Goal: Task Accomplishment & Management: Manage account settings

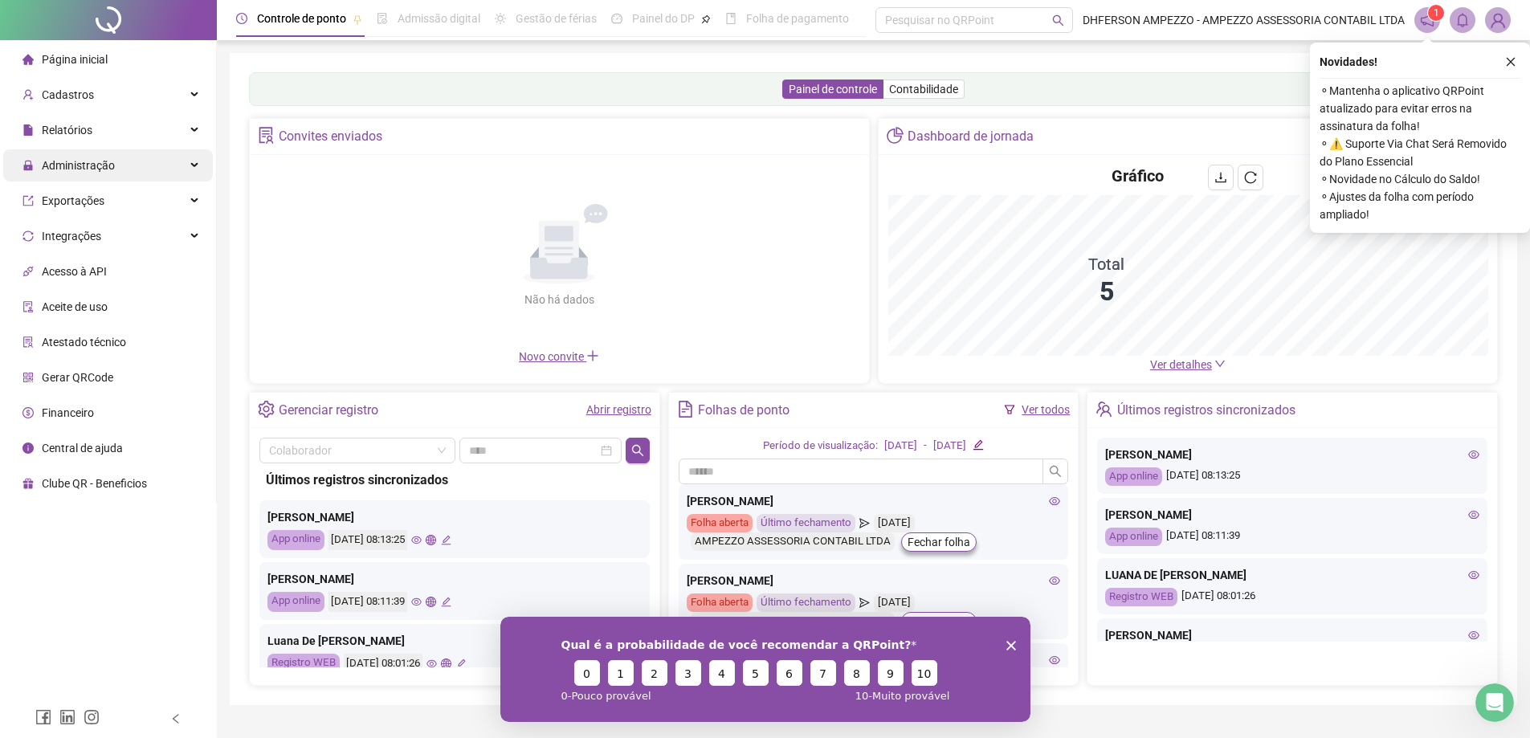
click at [143, 179] on div "Administração" at bounding box center [108, 165] width 210 height 32
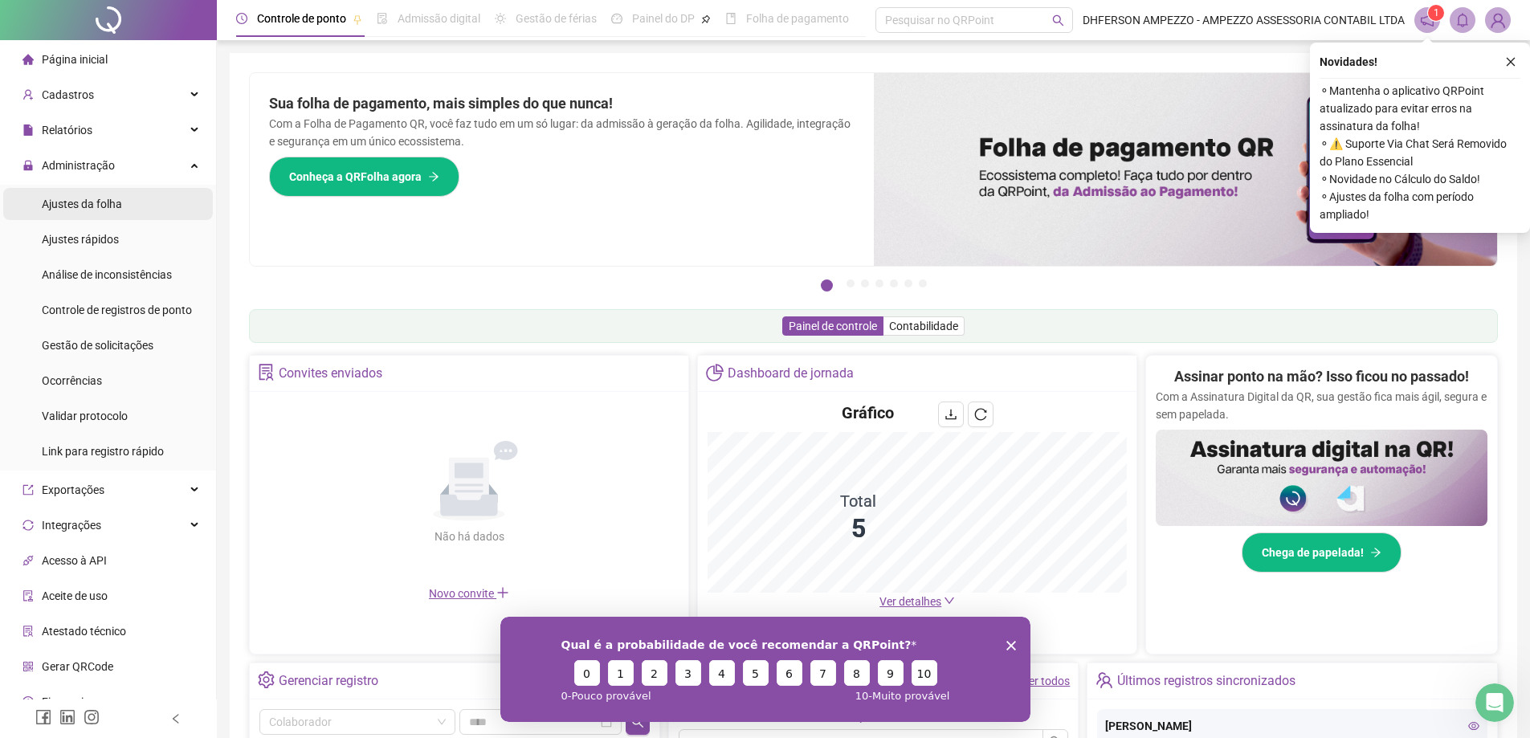
click at [153, 208] on li "Ajustes da folha" at bounding box center [108, 204] width 210 height 32
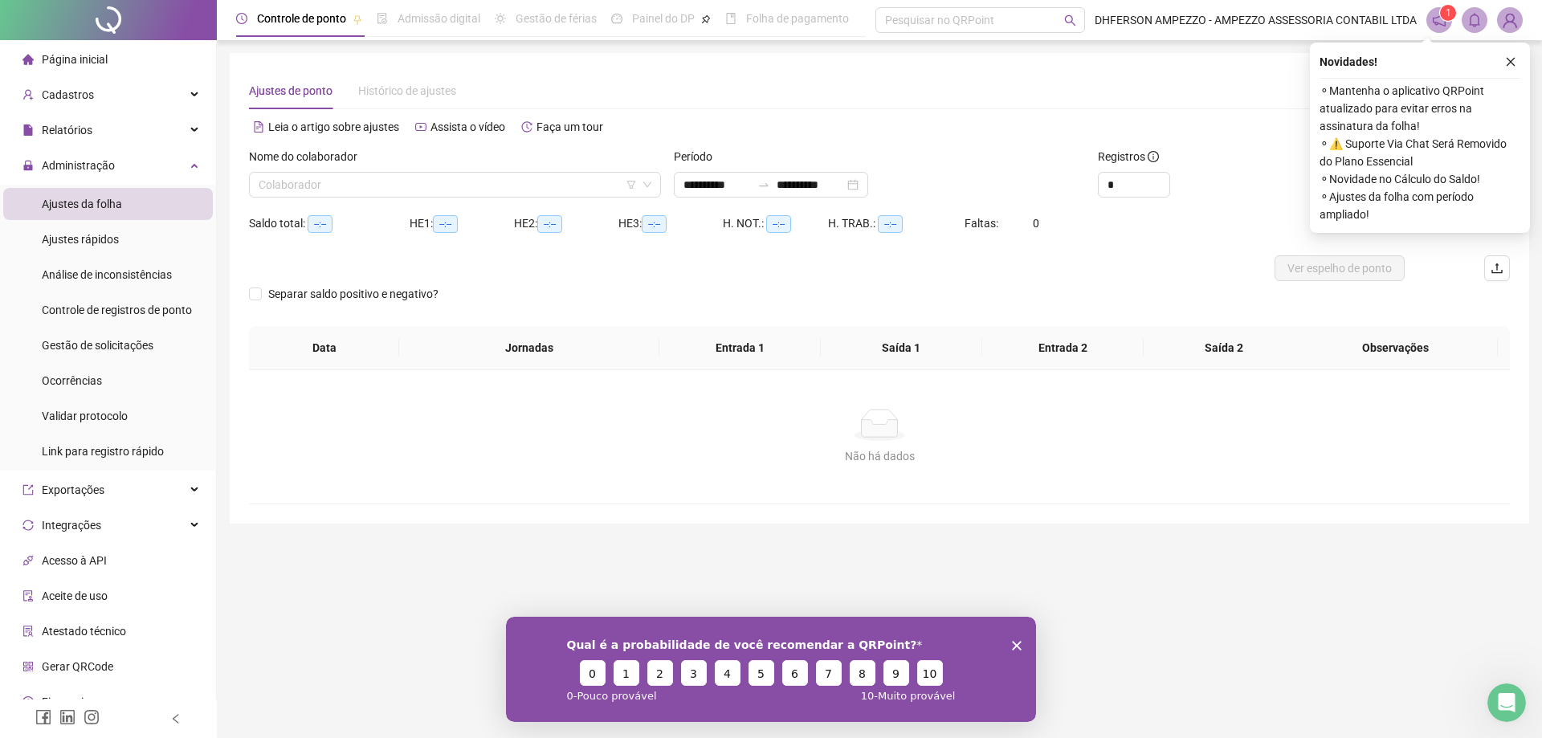
type input "**********"
click at [128, 351] on span "Gestão de solicitações" at bounding box center [98, 345] width 112 height 13
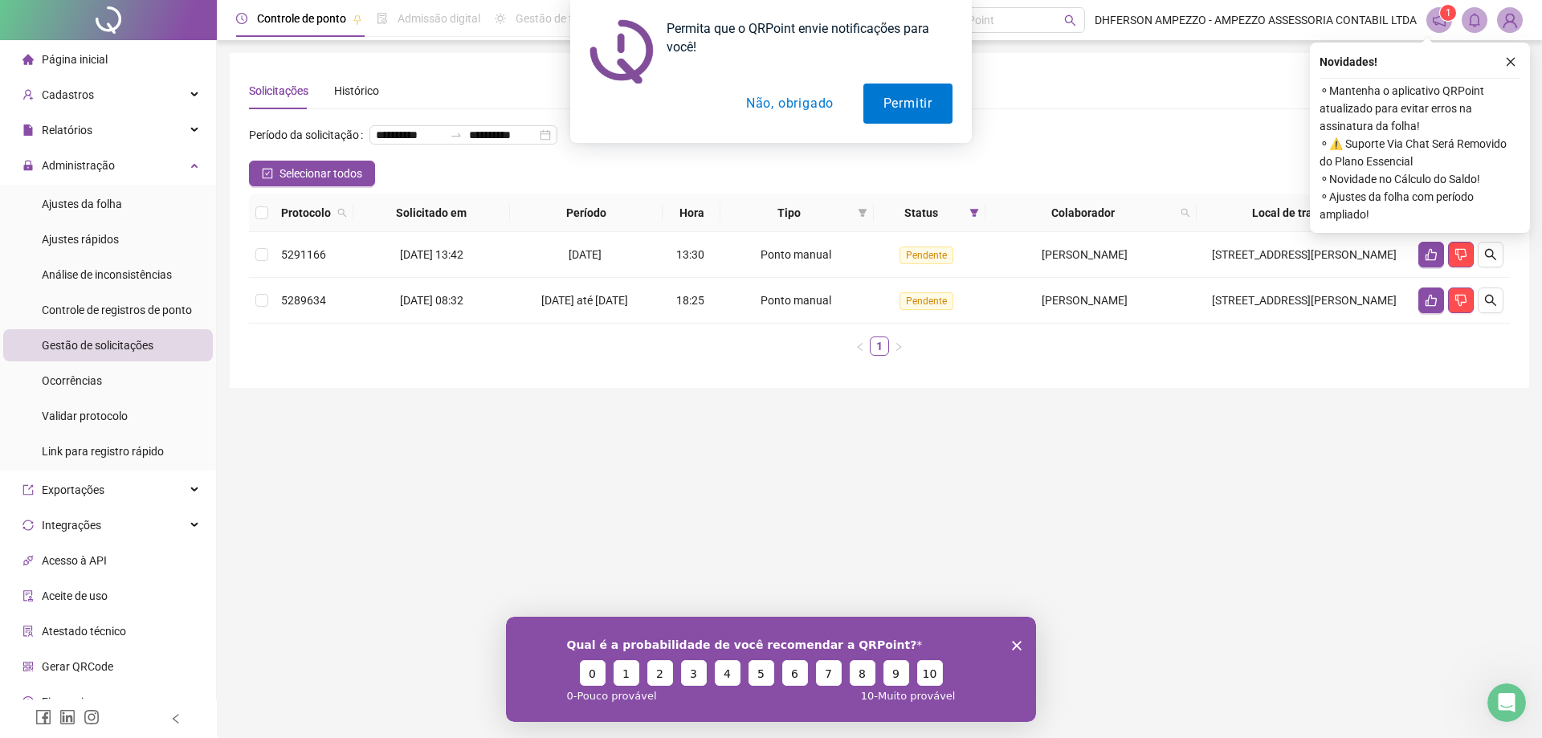
click at [831, 101] on button "Não, obrigado" at bounding box center [790, 104] width 128 height 40
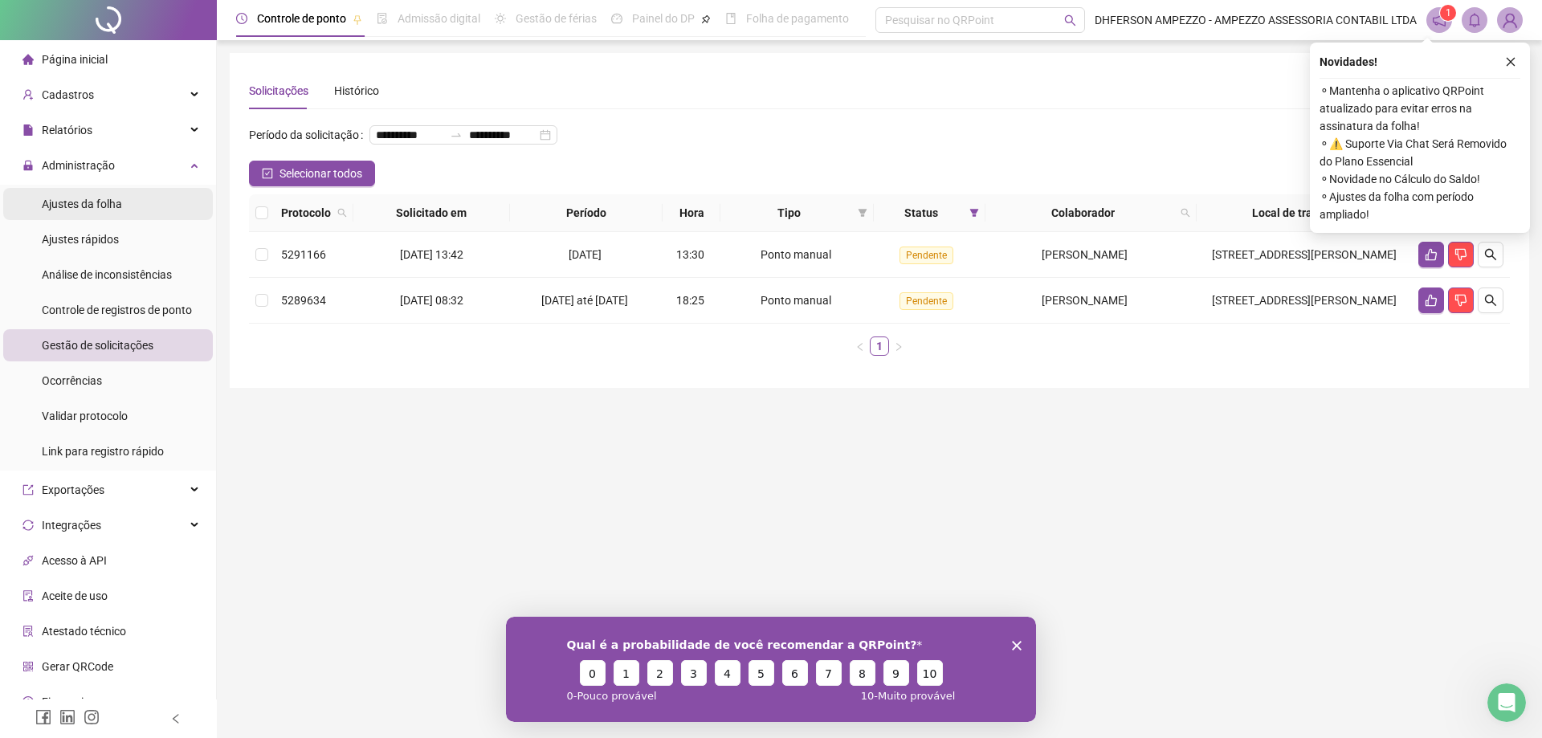
click at [75, 198] on span "Ajustes da folha" at bounding box center [82, 204] width 80 height 13
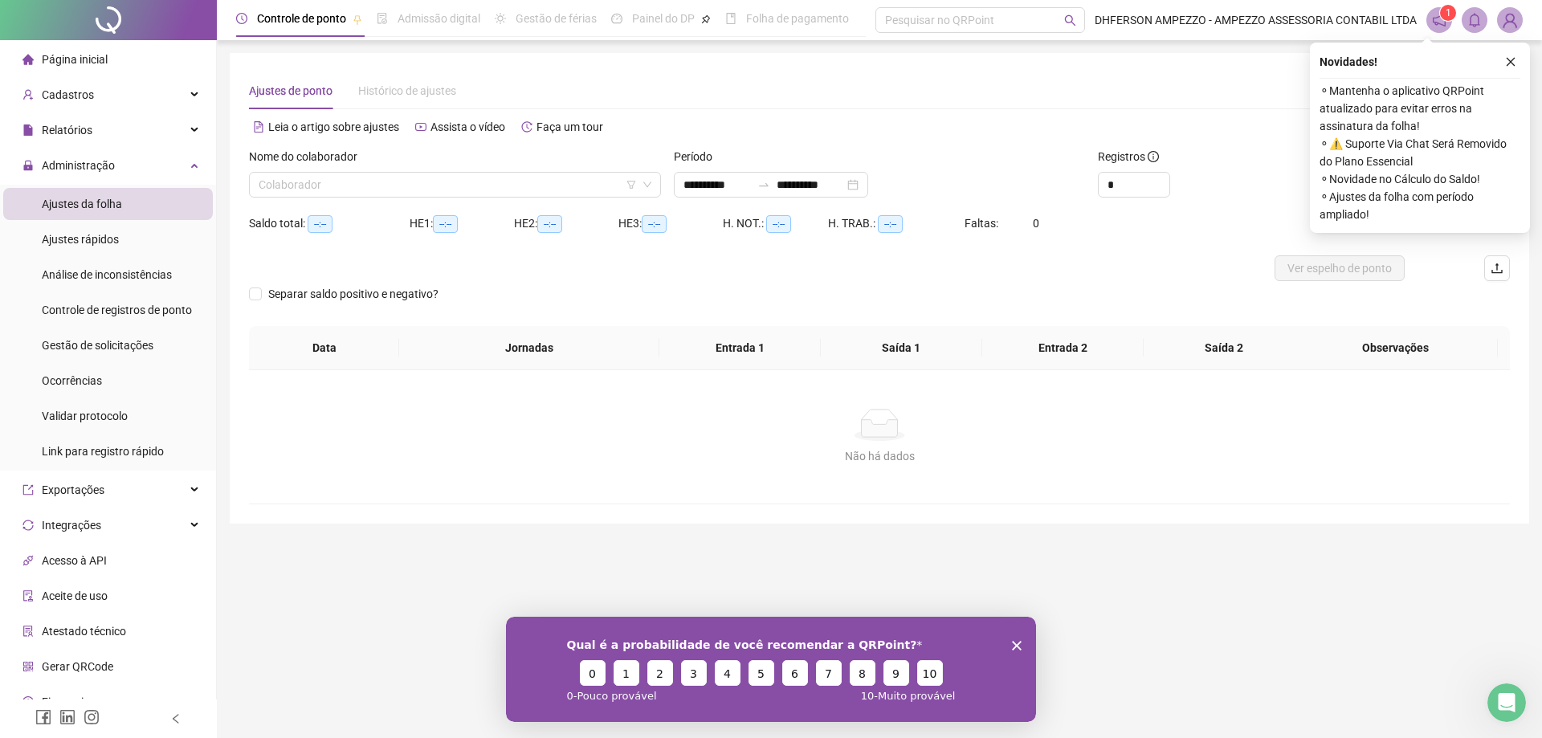
type input "**********"
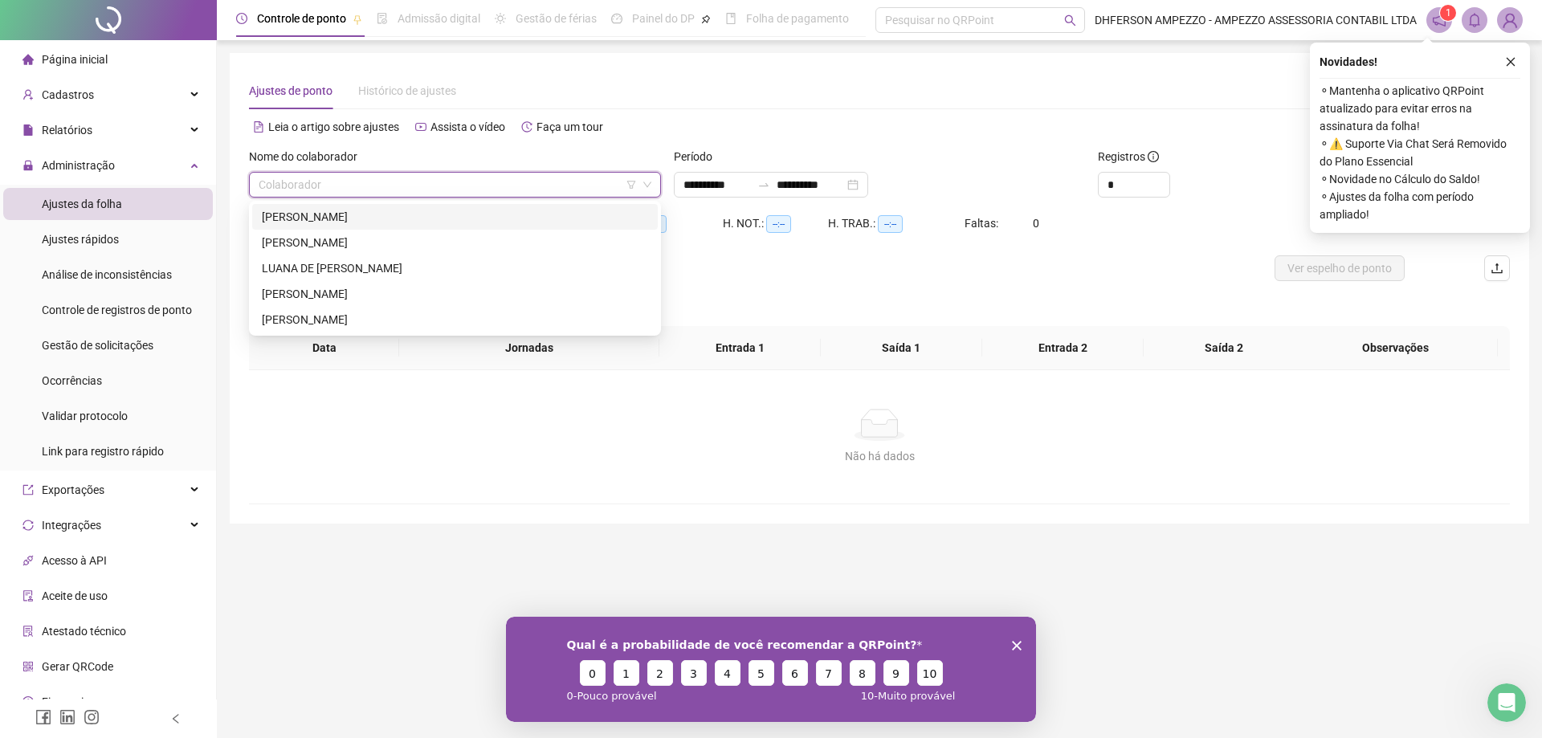
click at [410, 191] on input "search" at bounding box center [448, 185] width 378 height 24
click at [335, 243] on div "[PERSON_NAME]" at bounding box center [455, 243] width 386 height 18
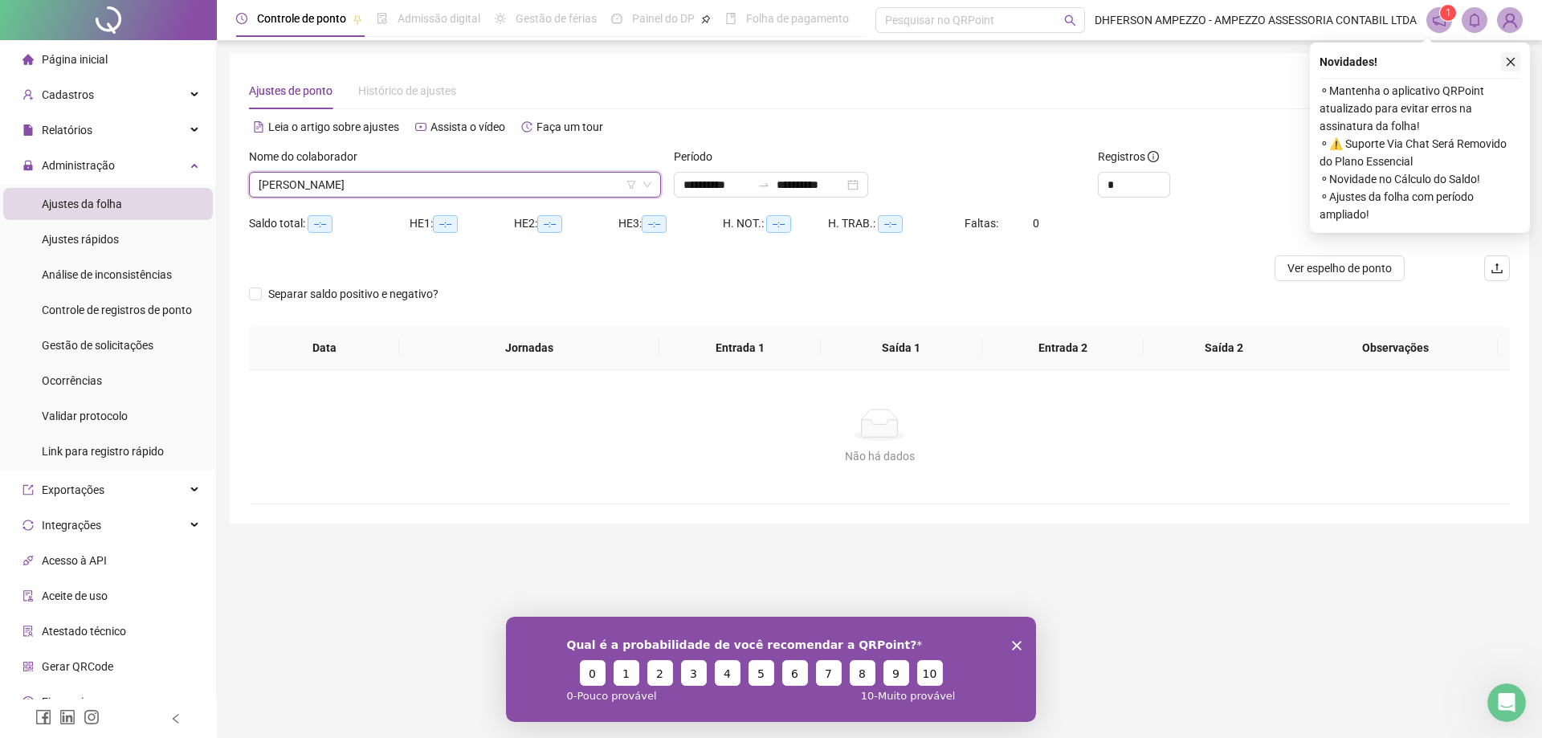
click at [1508, 60] on icon "close" at bounding box center [1510, 61] width 11 height 11
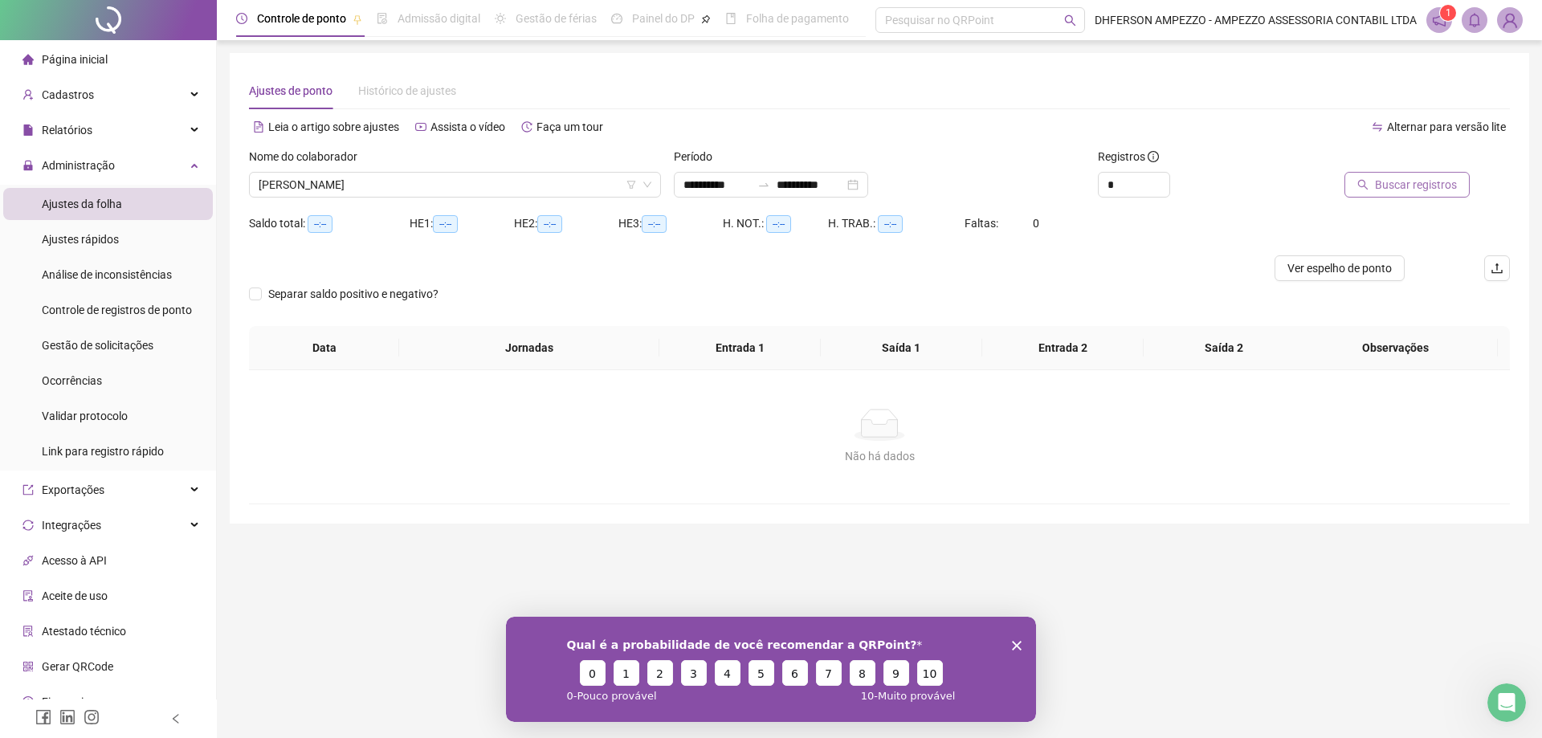
click at [1444, 173] on button "Buscar registros" at bounding box center [1406, 185] width 125 height 26
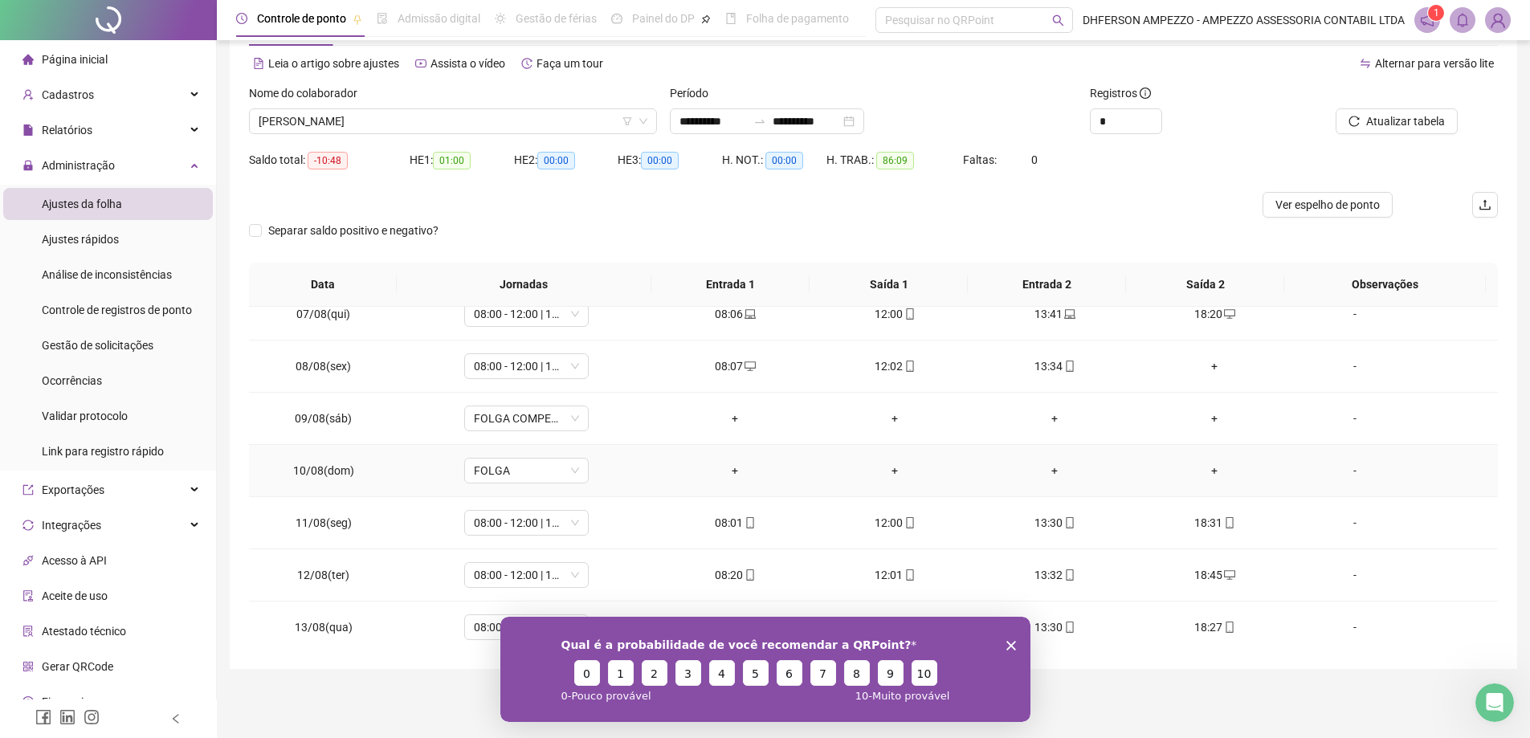
scroll to position [304, 0]
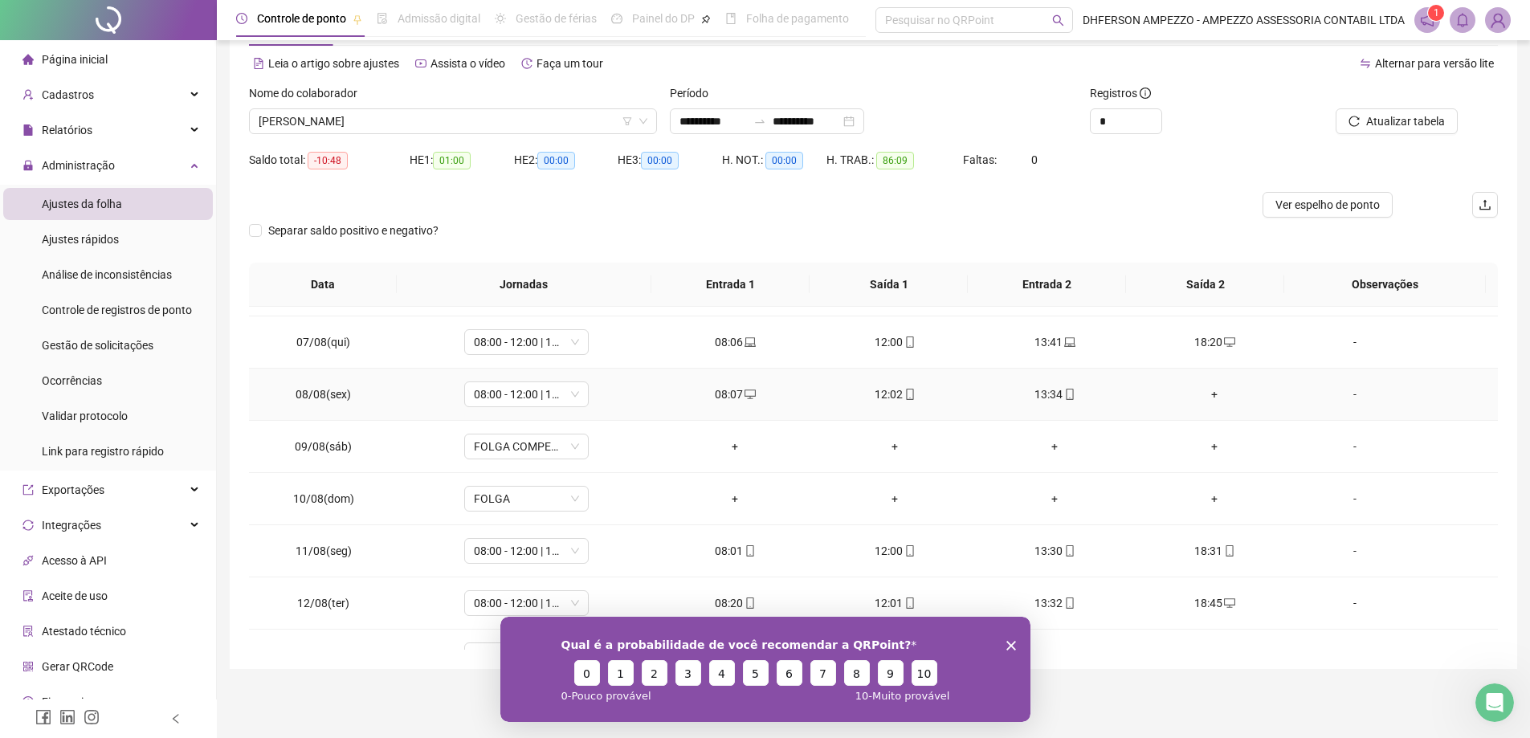
click at [1213, 387] on div "+" at bounding box center [1215, 395] width 134 height 18
click at [141, 339] on span "Gestão de solicitações" at bounding box center [98, 345] width 112 height 13
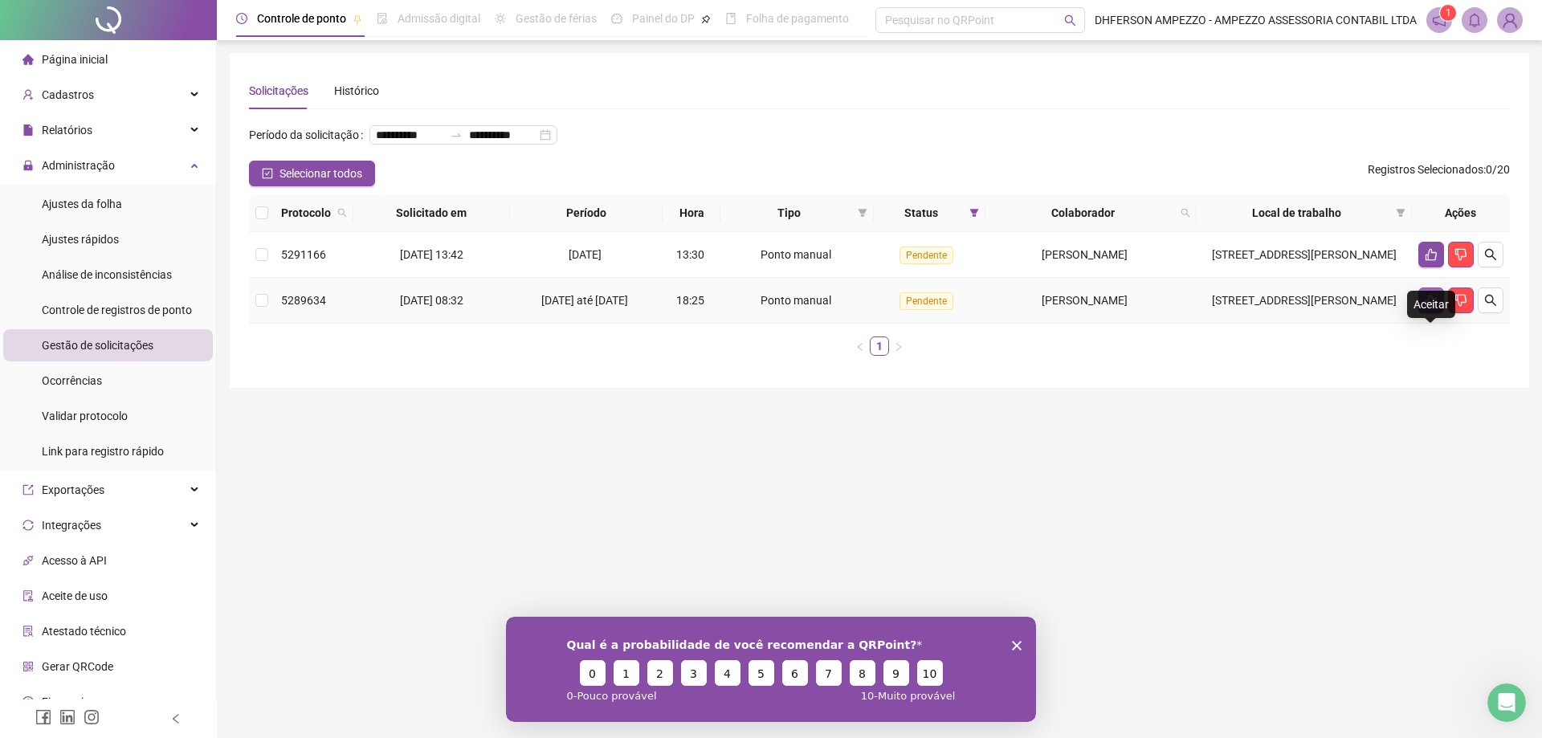
click at [1440, 313] on button "button" at bounding box center [1431, 301] width 26 height 26
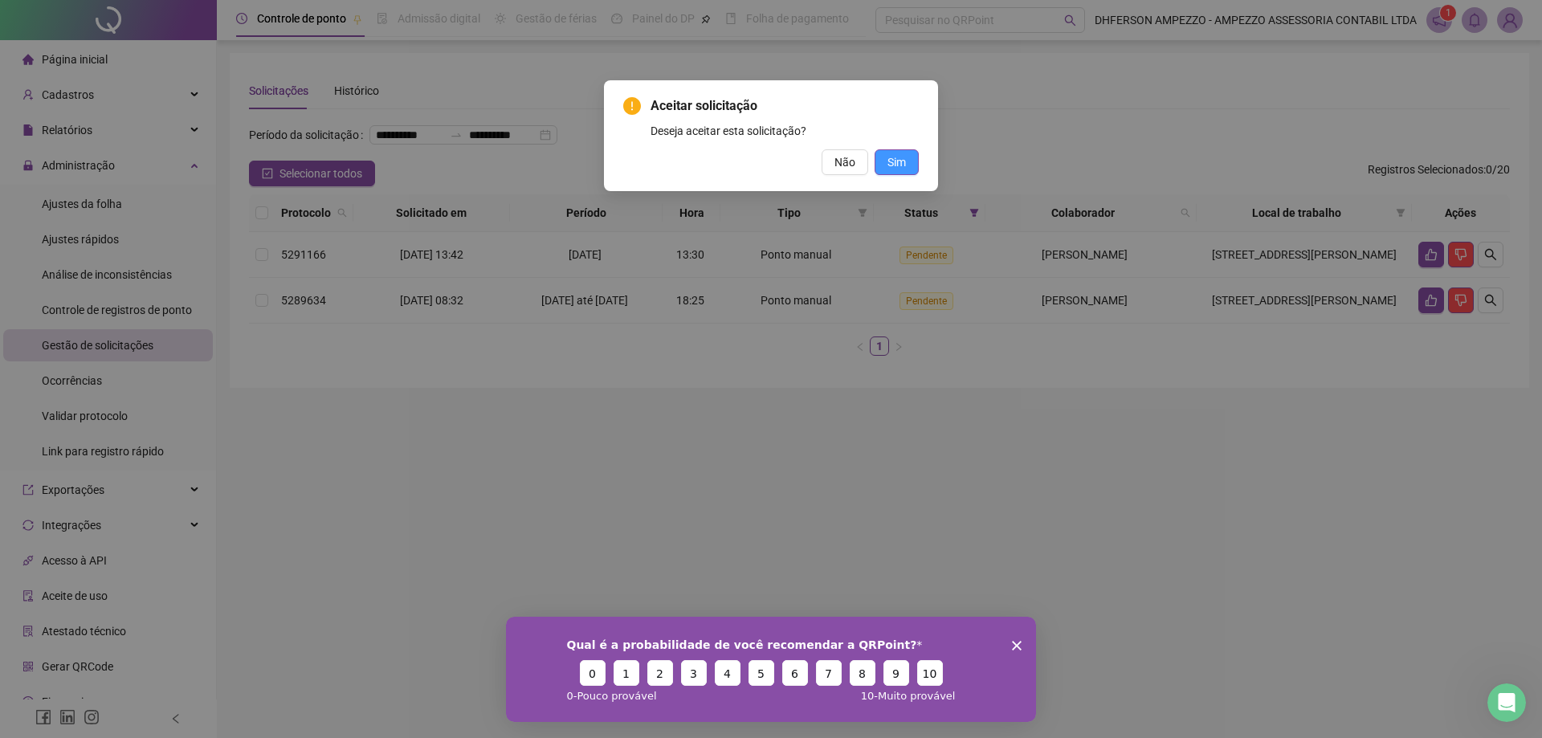
click at [904, 154] on span "Sim" at bounding box center [896, 162] width 18 height 18
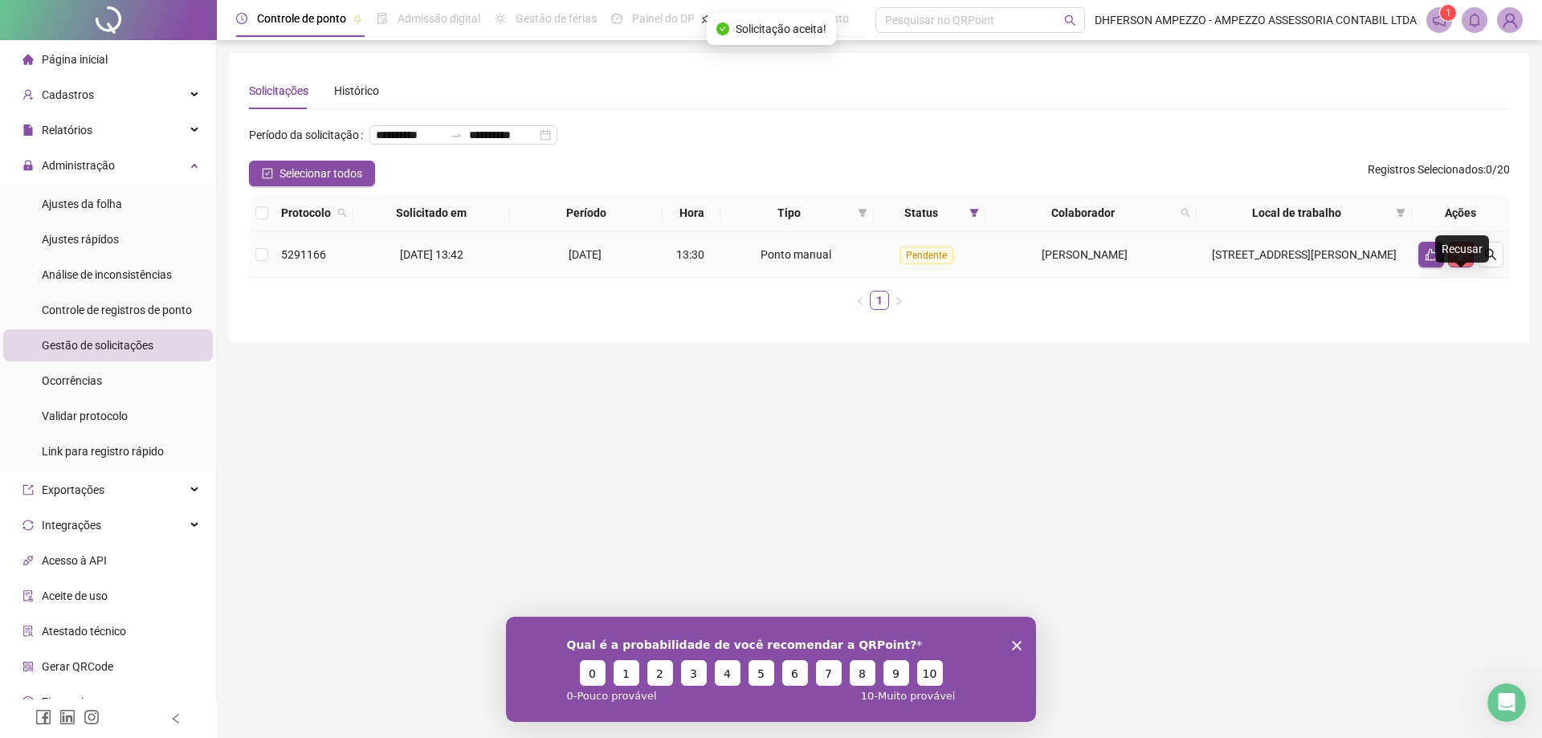
click at [1467, 267] on button "button" at bounding box center [1461, 255] width 26 height 26
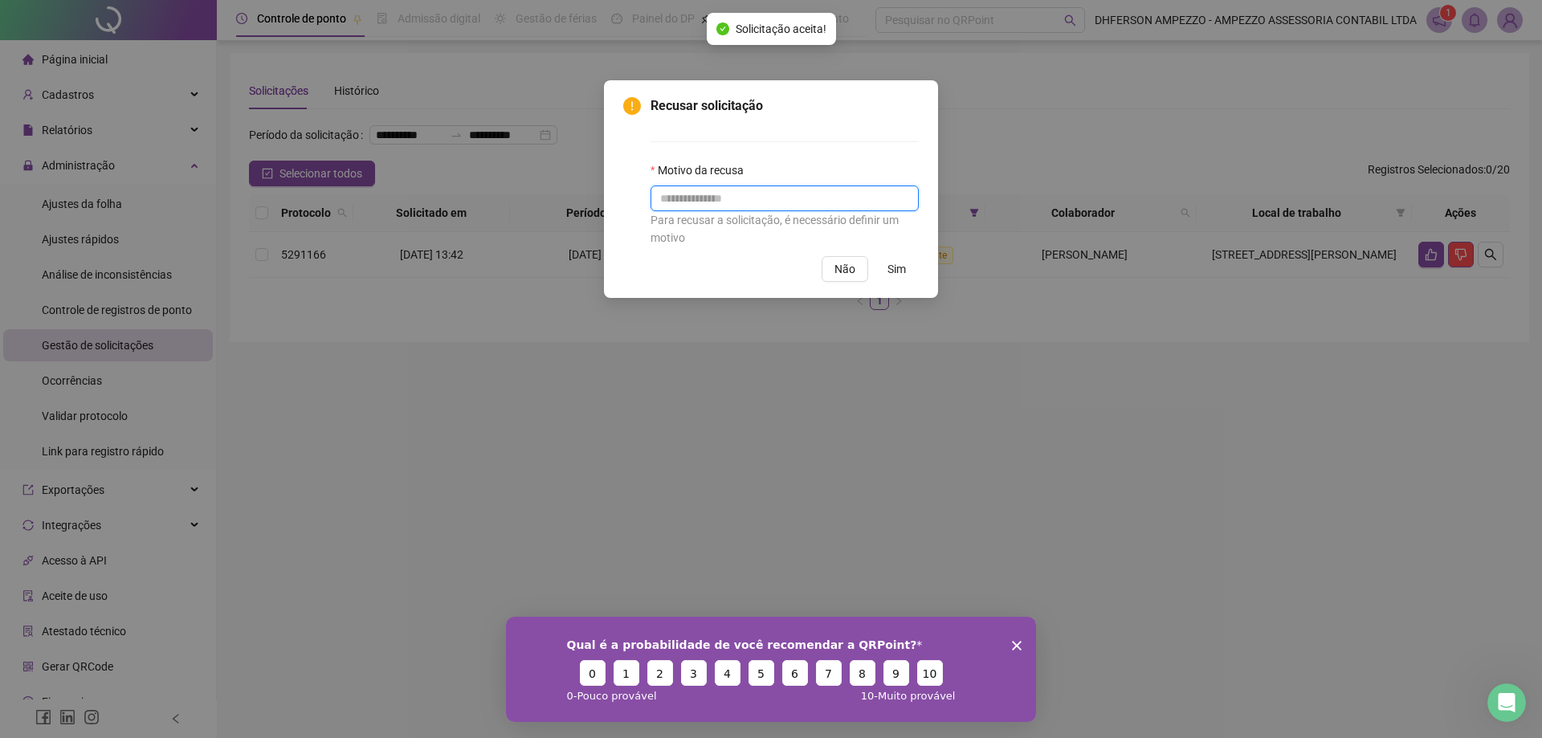
click at [819, 200] on input "text" at bounding box center [785, 199] width 268 height 26
type input "**********"
click at [886, 266] on button "Sim" at bounding box center [897, 269] width 44 height 26
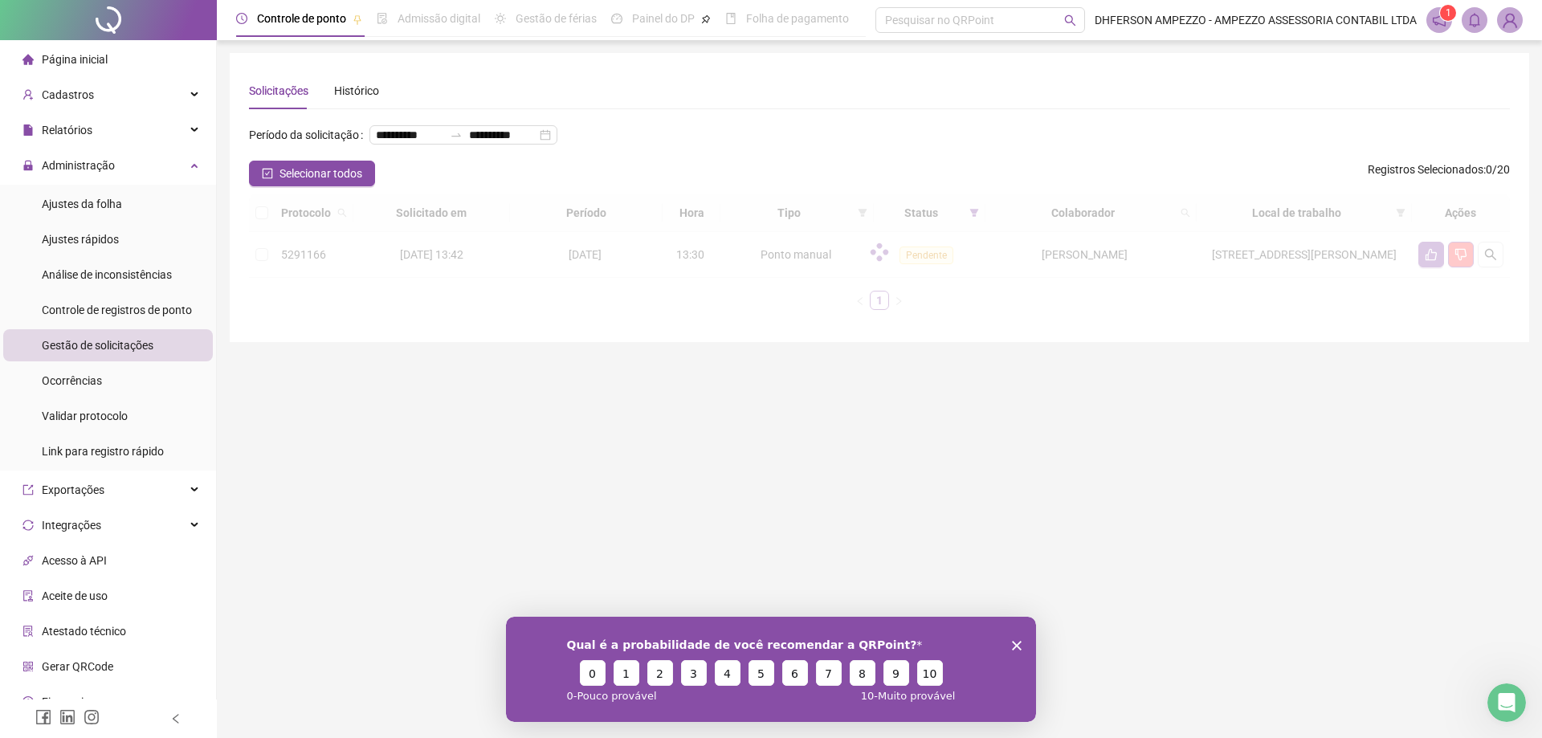
click at [1017, 642] on icon "Encerrar pesquisa" at bounding box center [1017, 645] width 10 height 10
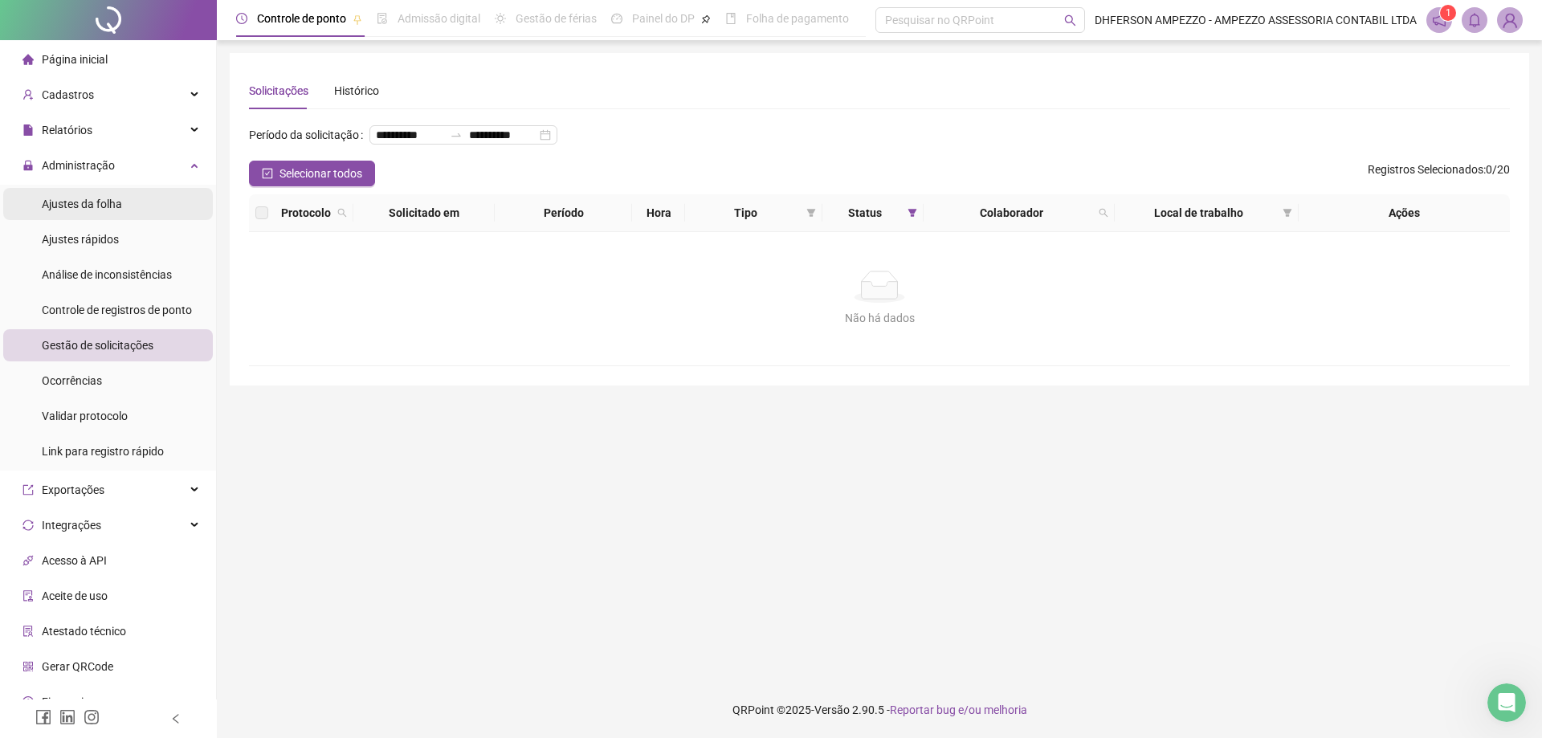
click at [118, 198] on span "Ajustes da folha" at bounding box center [82, 204] width 80 height 13
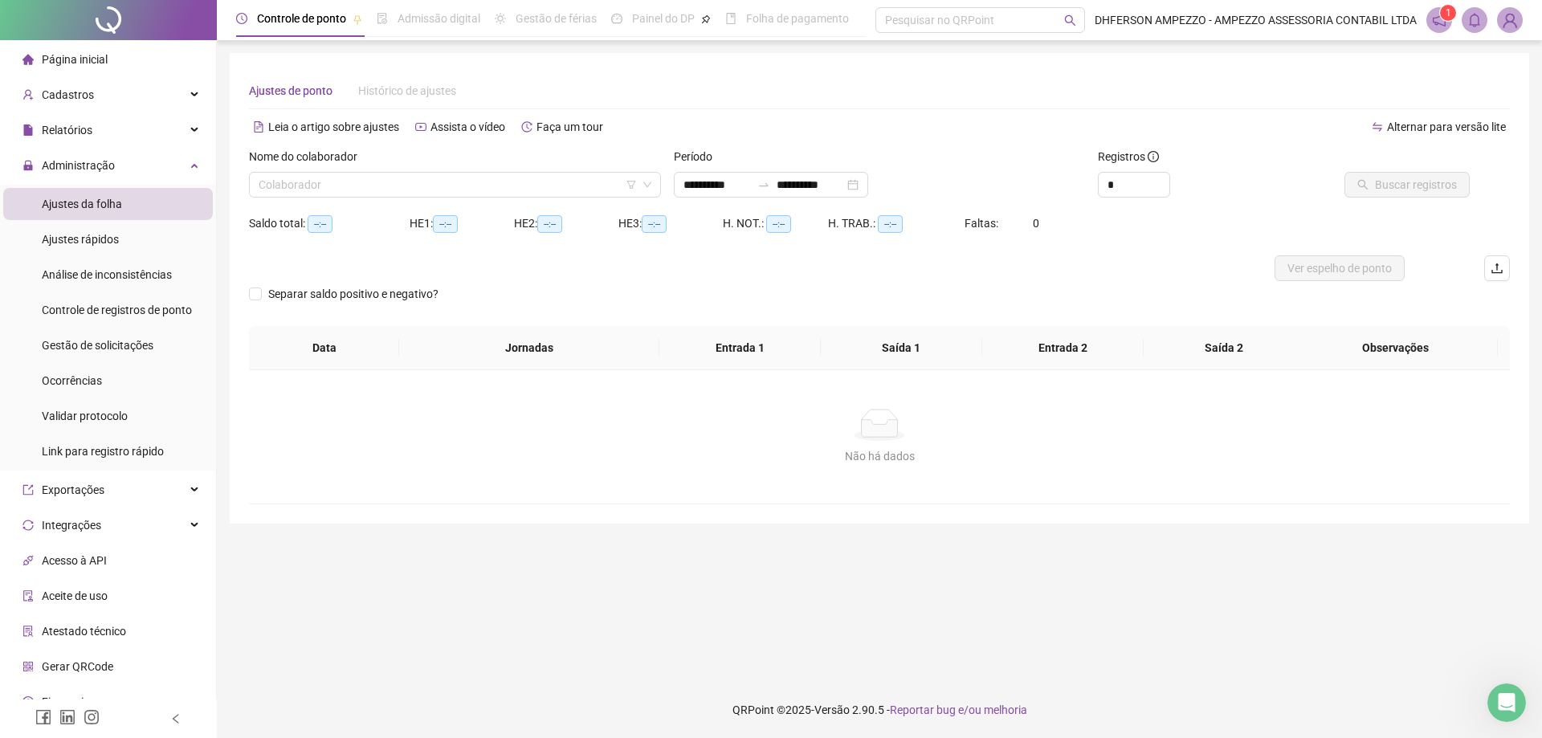
type input "**********"
click at [491, 197] on div "Colaborador" at bounding box center [455, 185] width 412 height 26
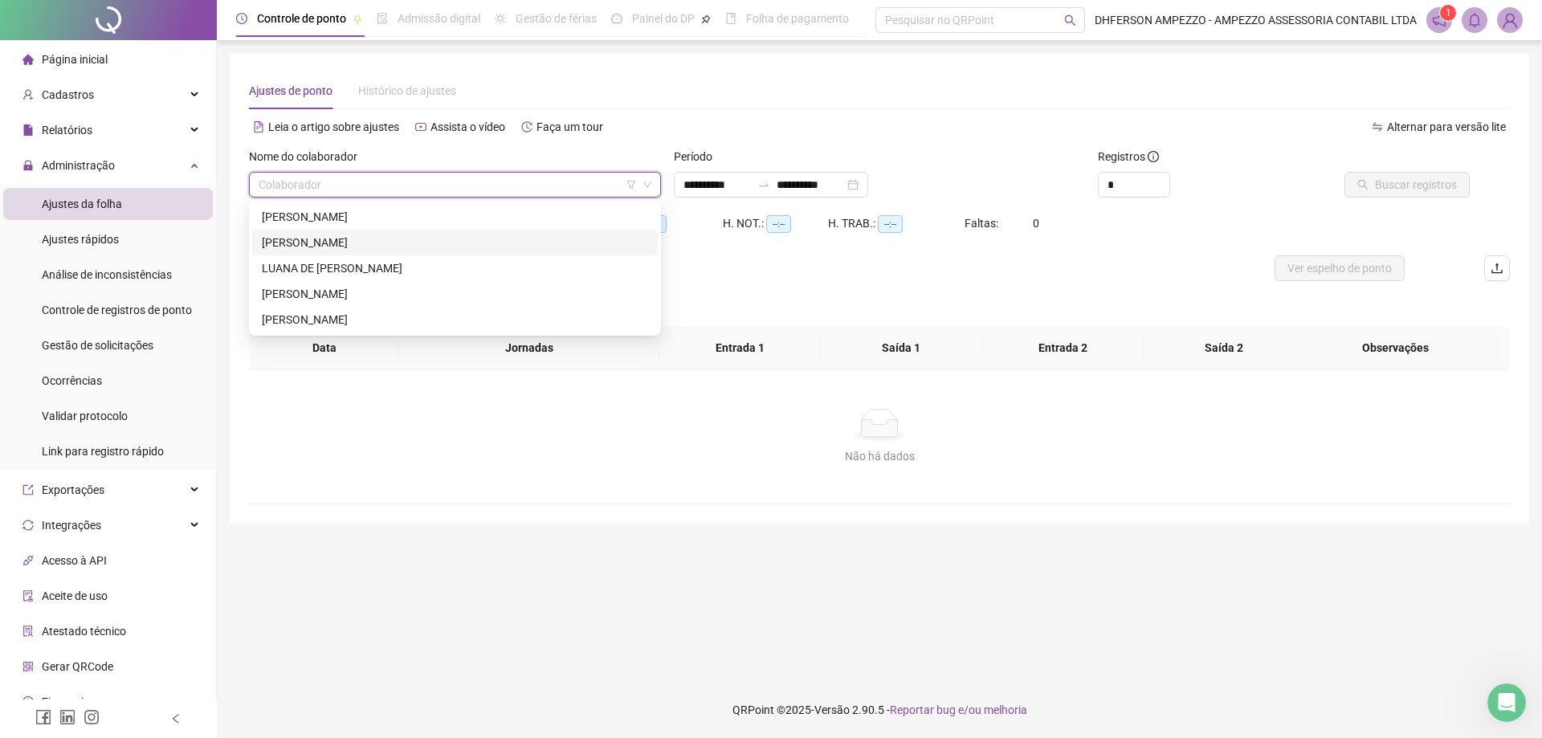
click at [402, 232] on div "[PERSON_NAME]" at bounding box center [455, 243] width 406 height 26
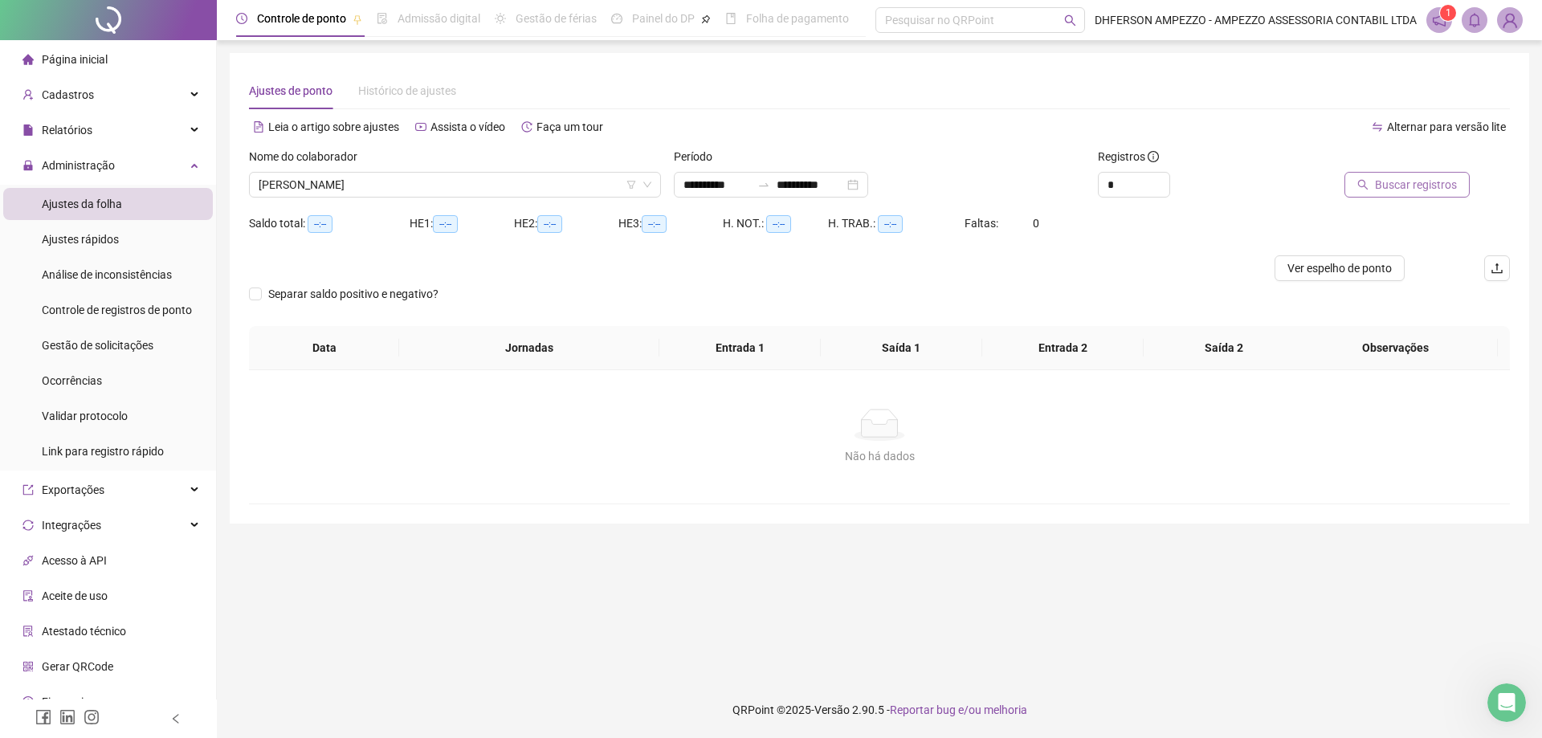
click at [1414, 194] on button "Buscar registros" at bounding box center [1406, 185] width 125 height 26
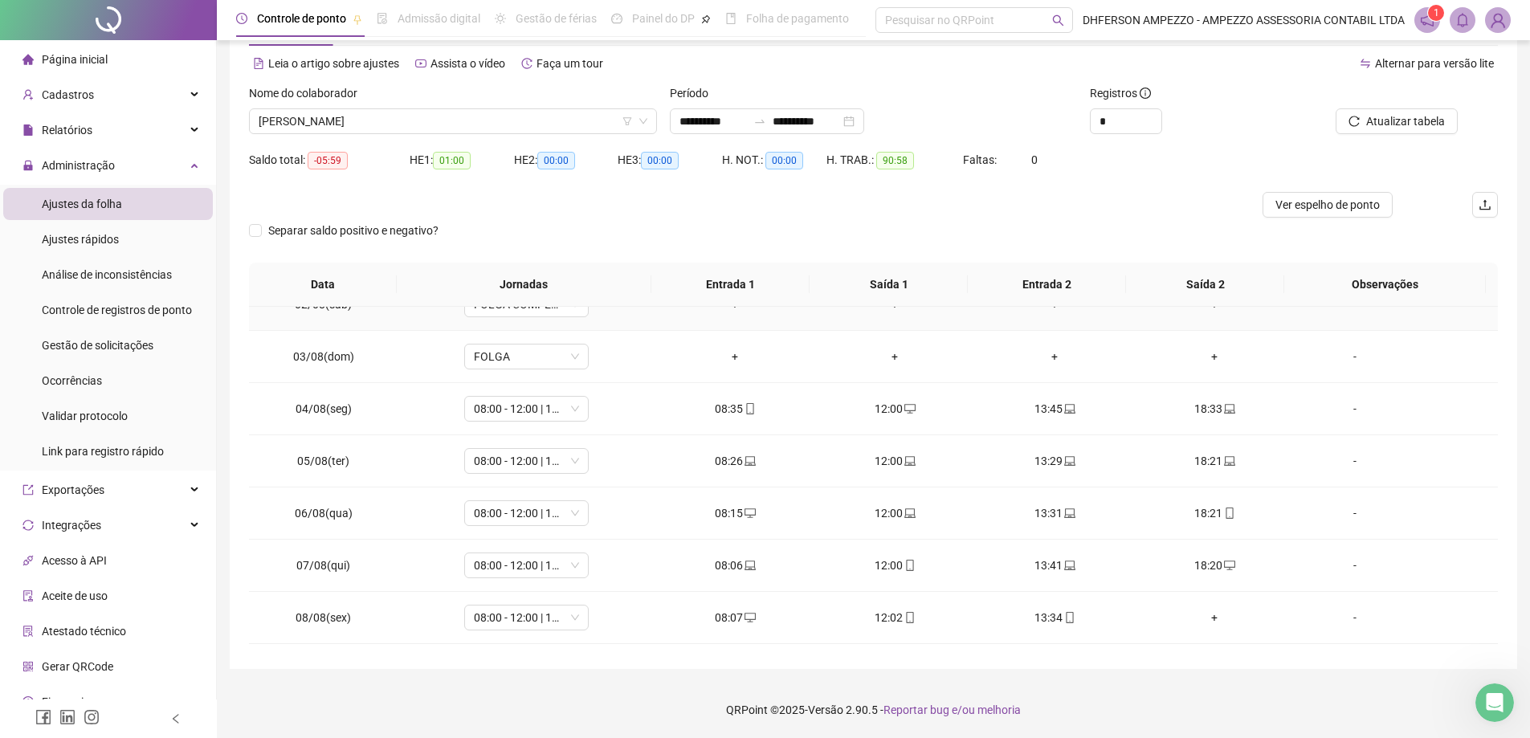
scroll to position [161, 0]
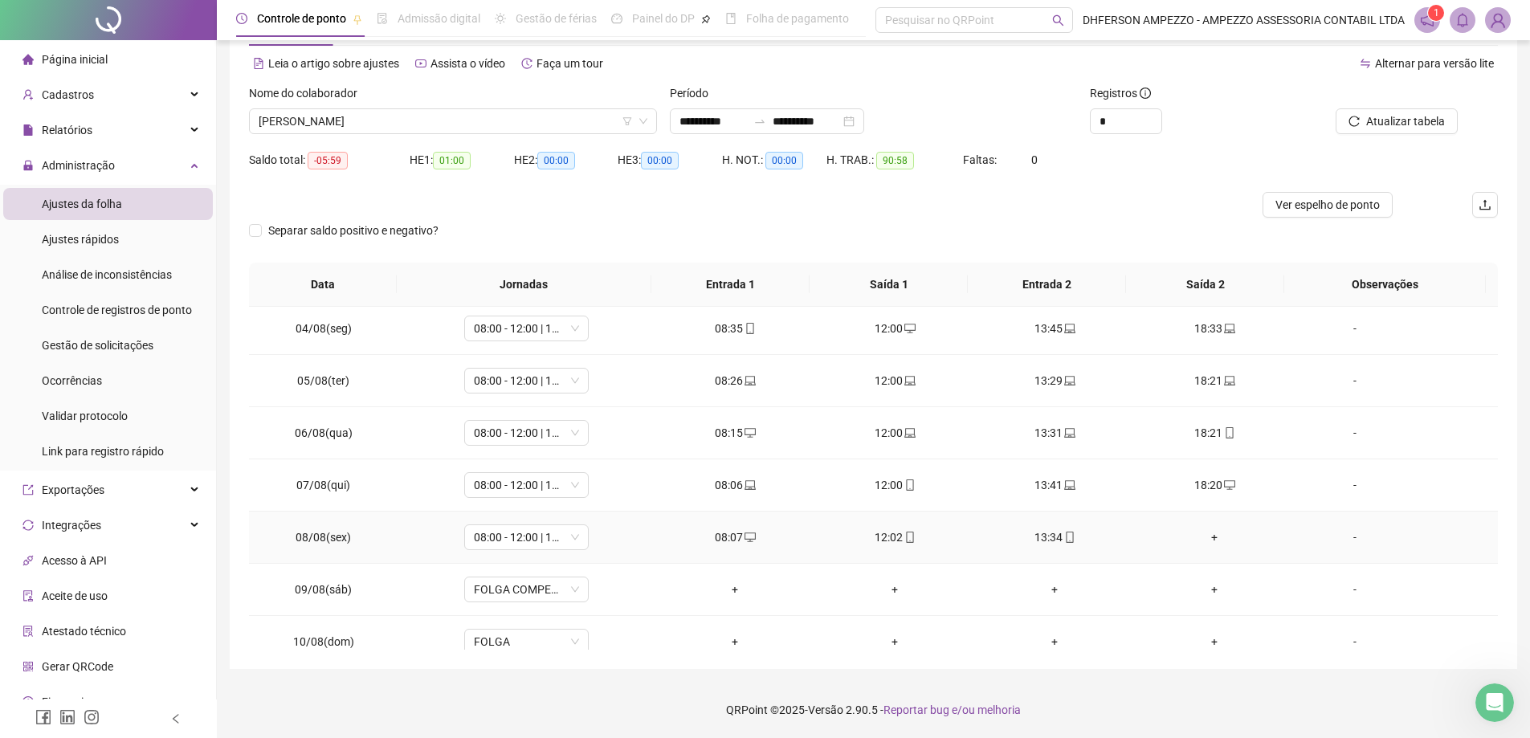
click at [1209, 536] on div "+" at bounding box center [1215, 537] width 134 height 18
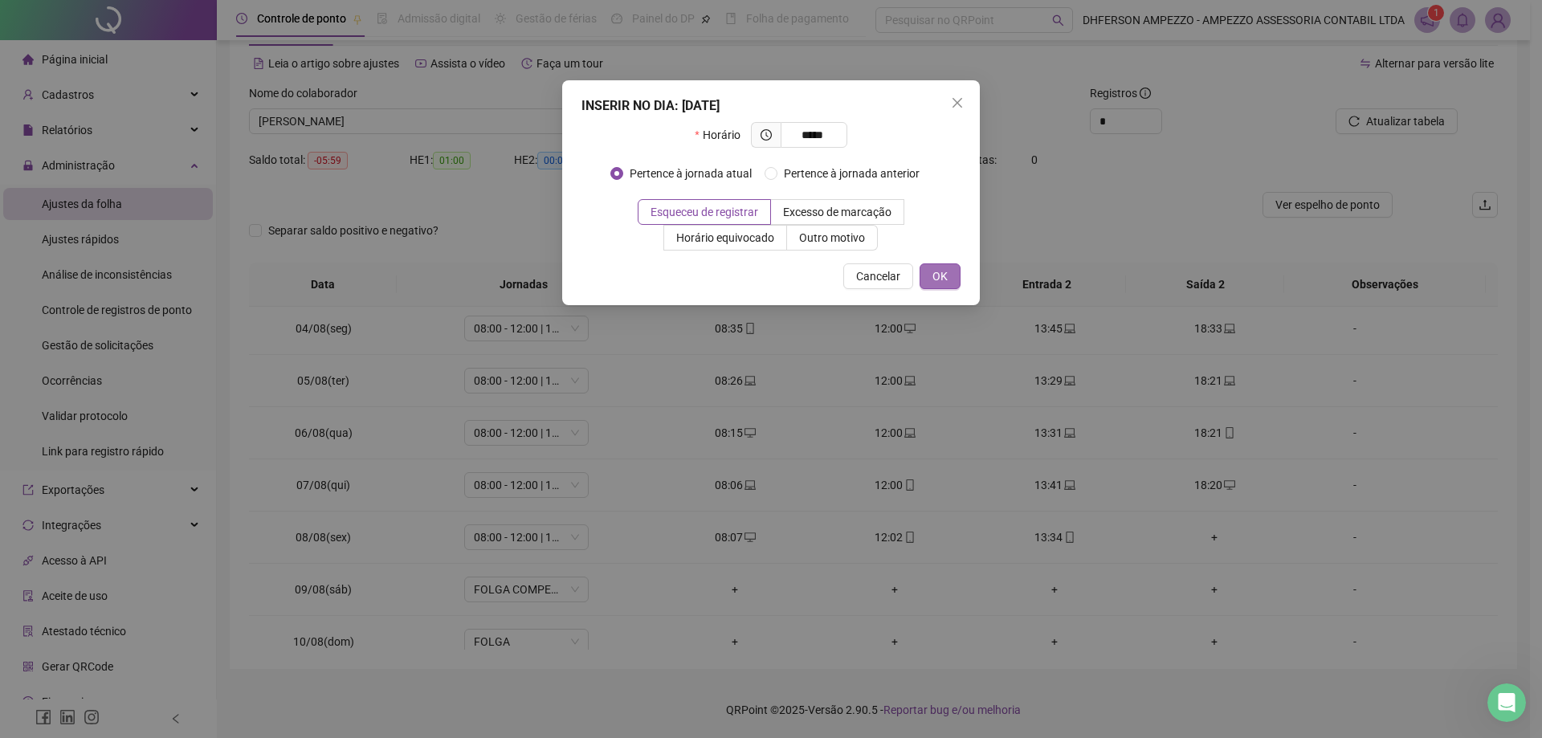
type input "*****"
click at [950, 270] on button "OK" at bounding box center [940, 276] width 41 height 26
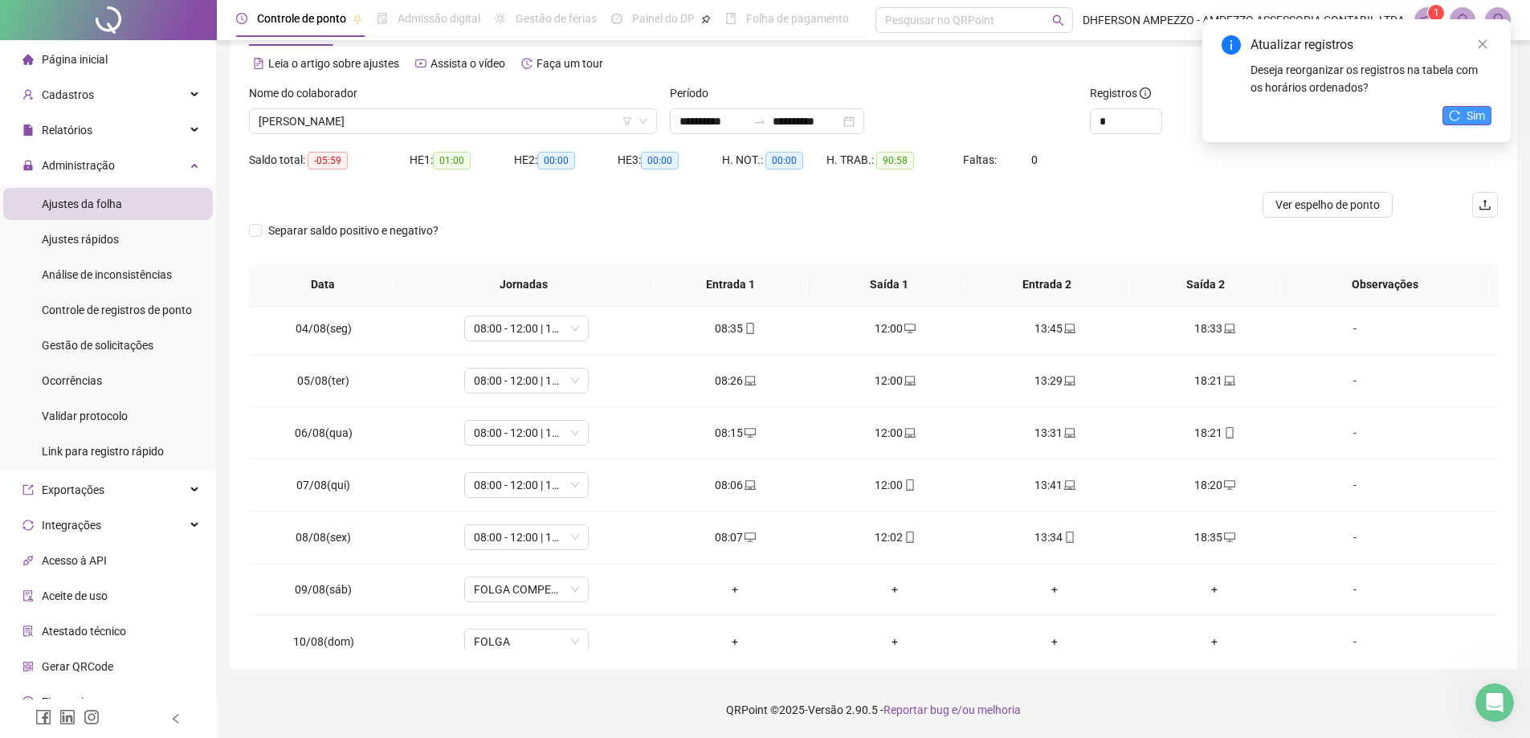
click at [1478, 112] on span "Sim" at bounding box center [1476, 116] width 18 height 18
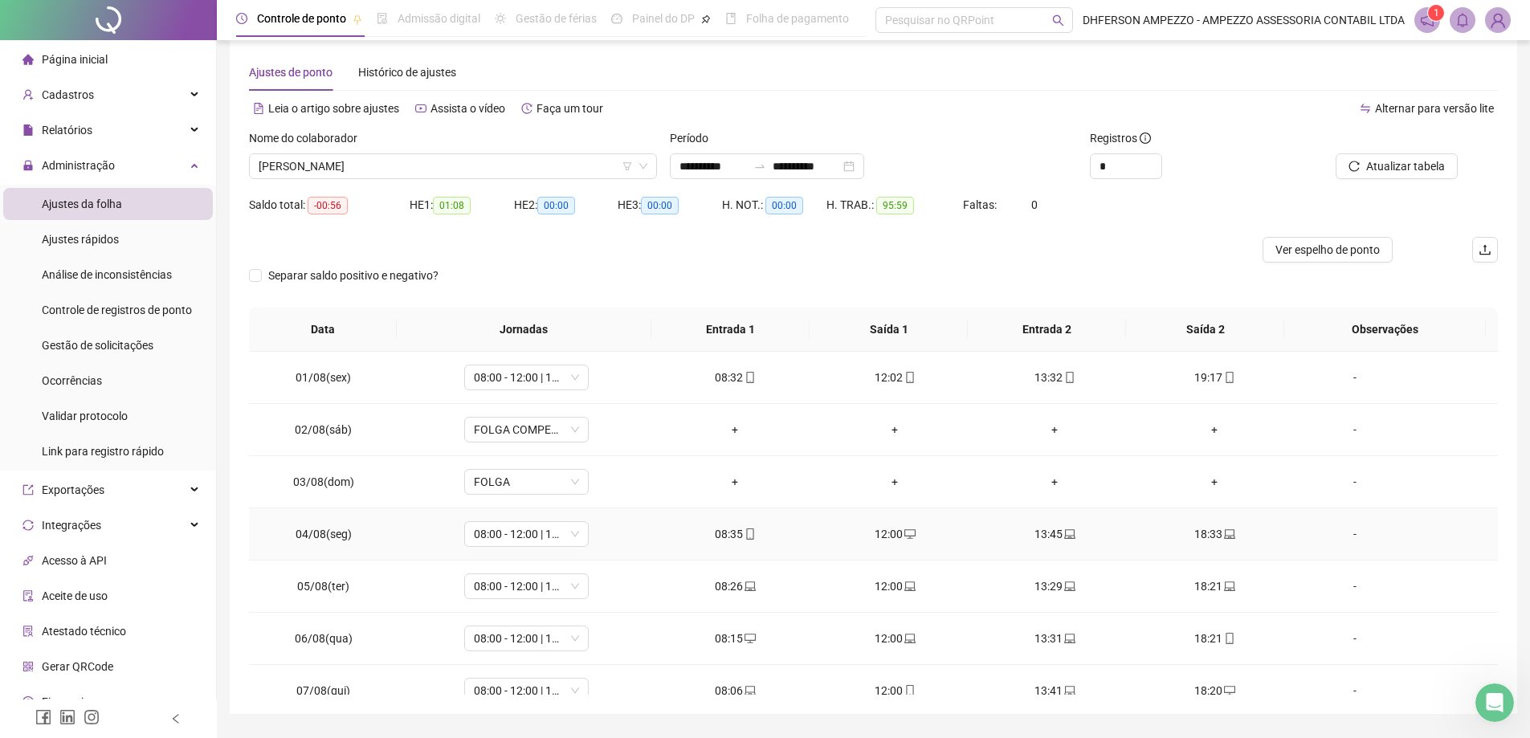
scroll to position [0, 0]
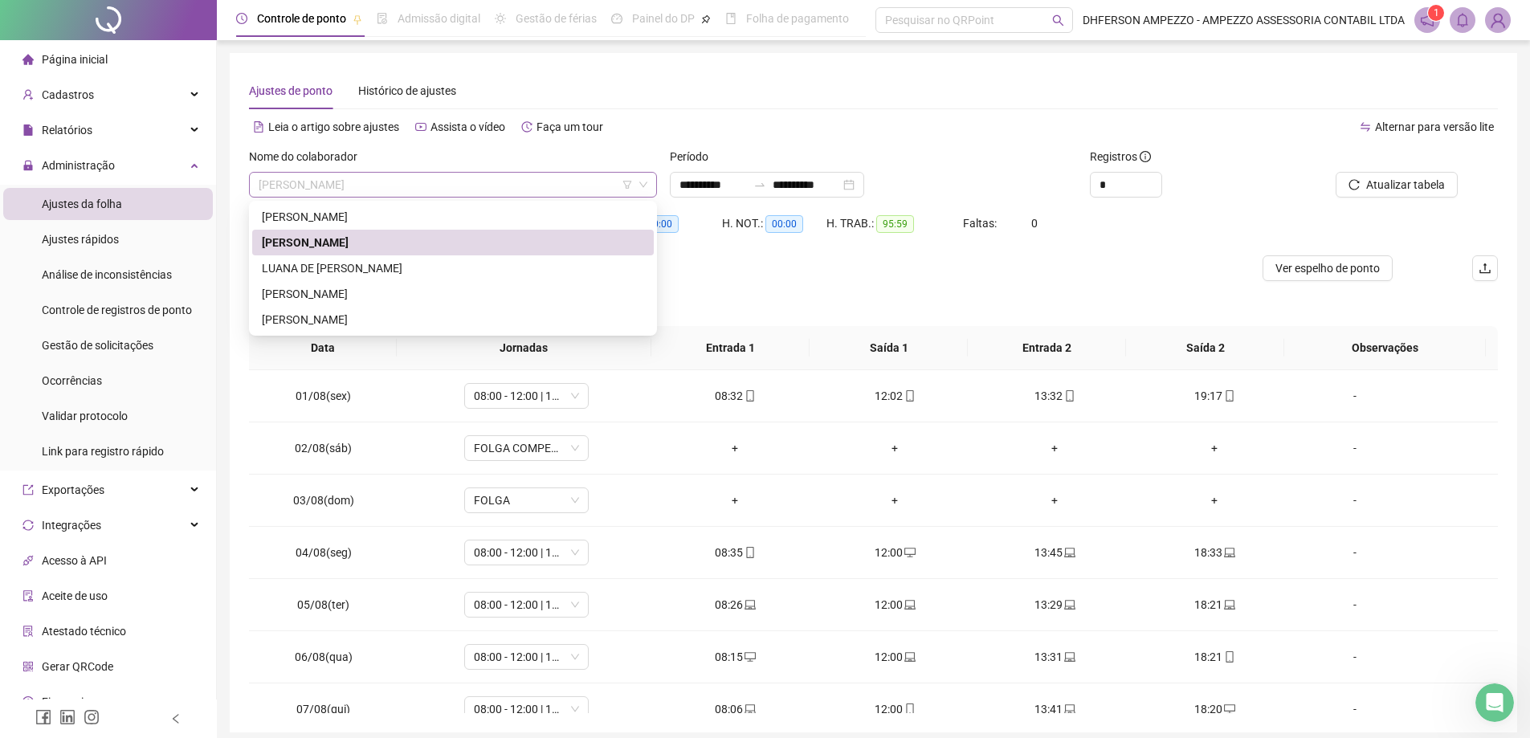
click at [479, 182] on span "[PERSON_NAME]" at bounding box center [453, 185] width 389 height 24
click at [399, 213] on div "[PERSON_NAME]" at bounding box center [453, 217] width 382 height 18
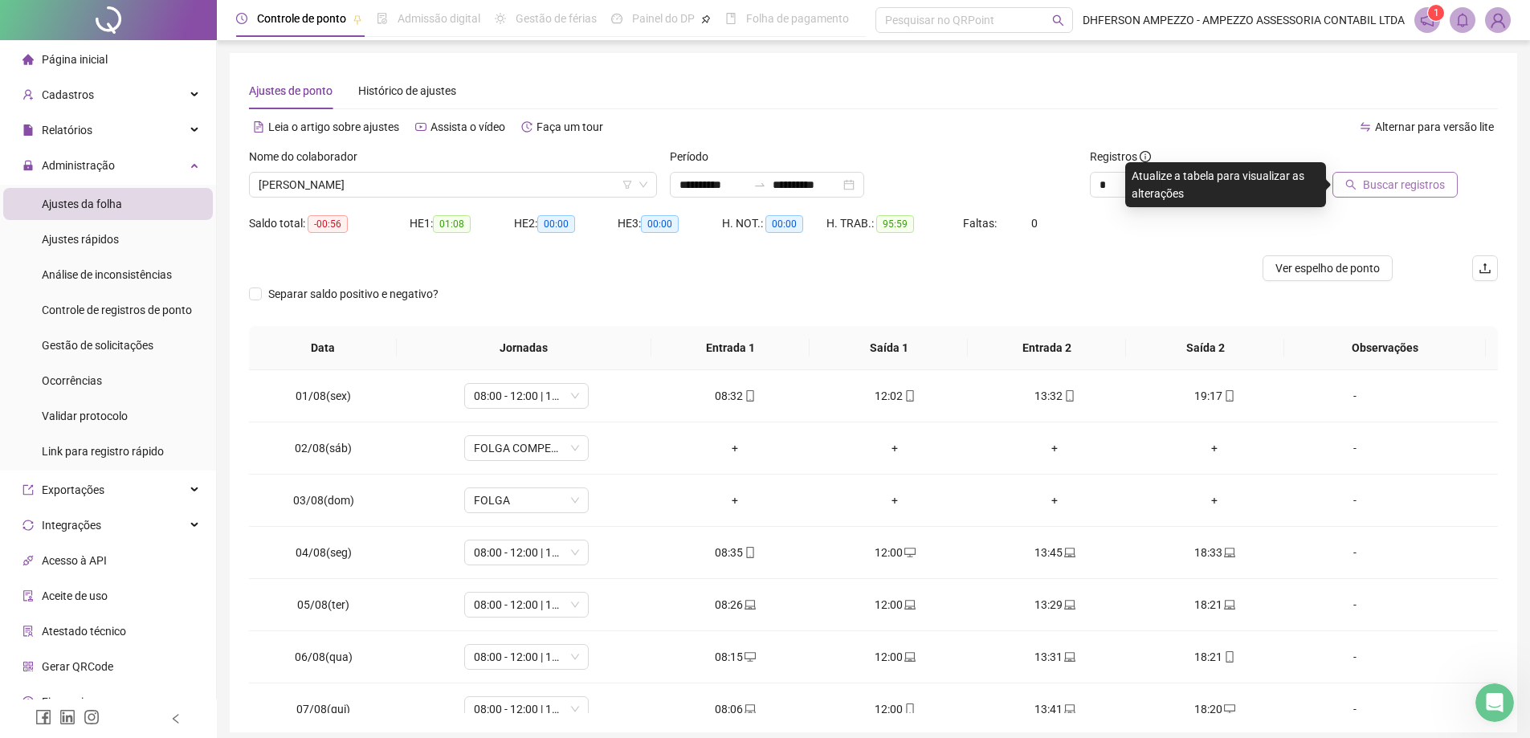
click at [1442, 194] on button "Buscar registros" at bounding box center [1394, 185] width 125 height 26
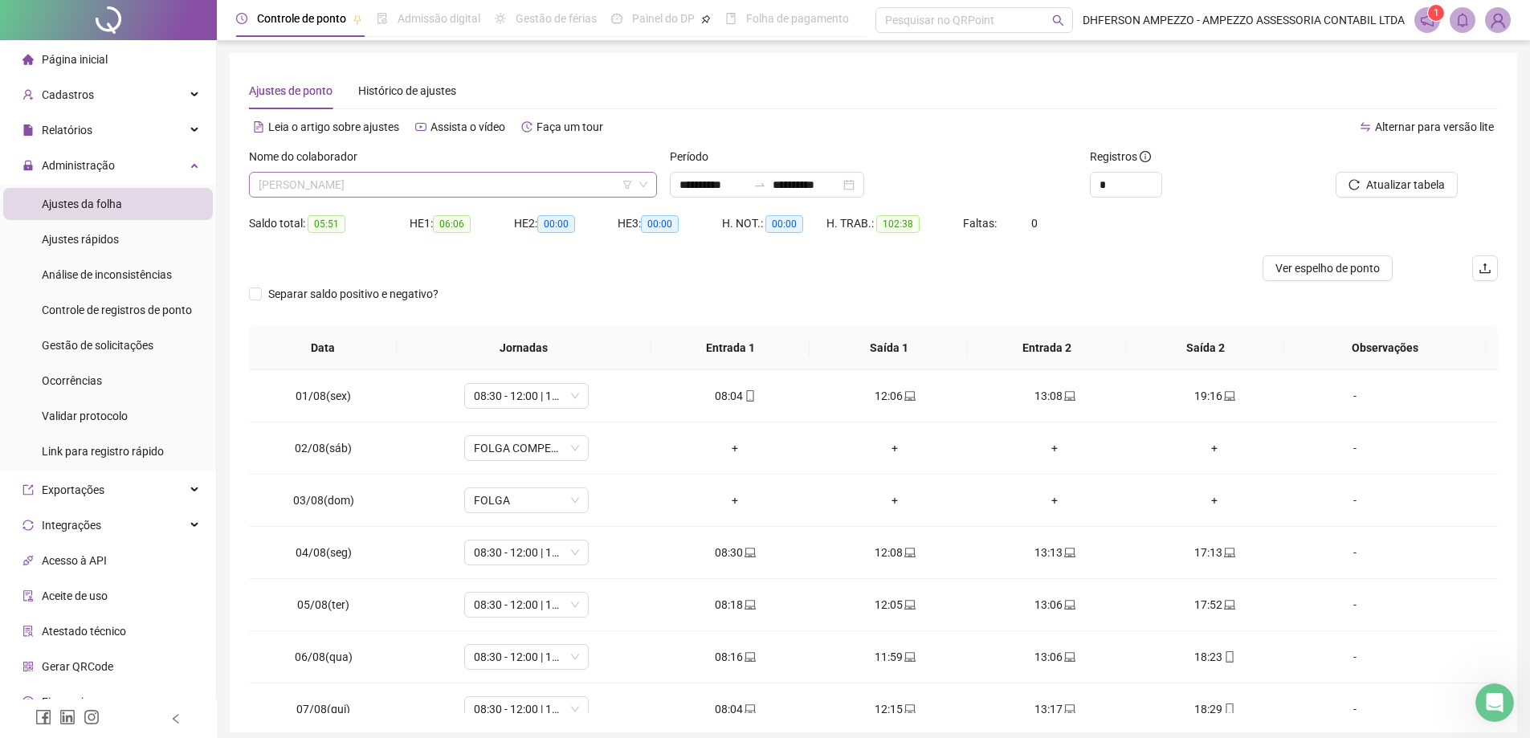
click at [485, 185] on span "[PERSON_NAME]" at bounding box center [453, 185] width 389 height 24
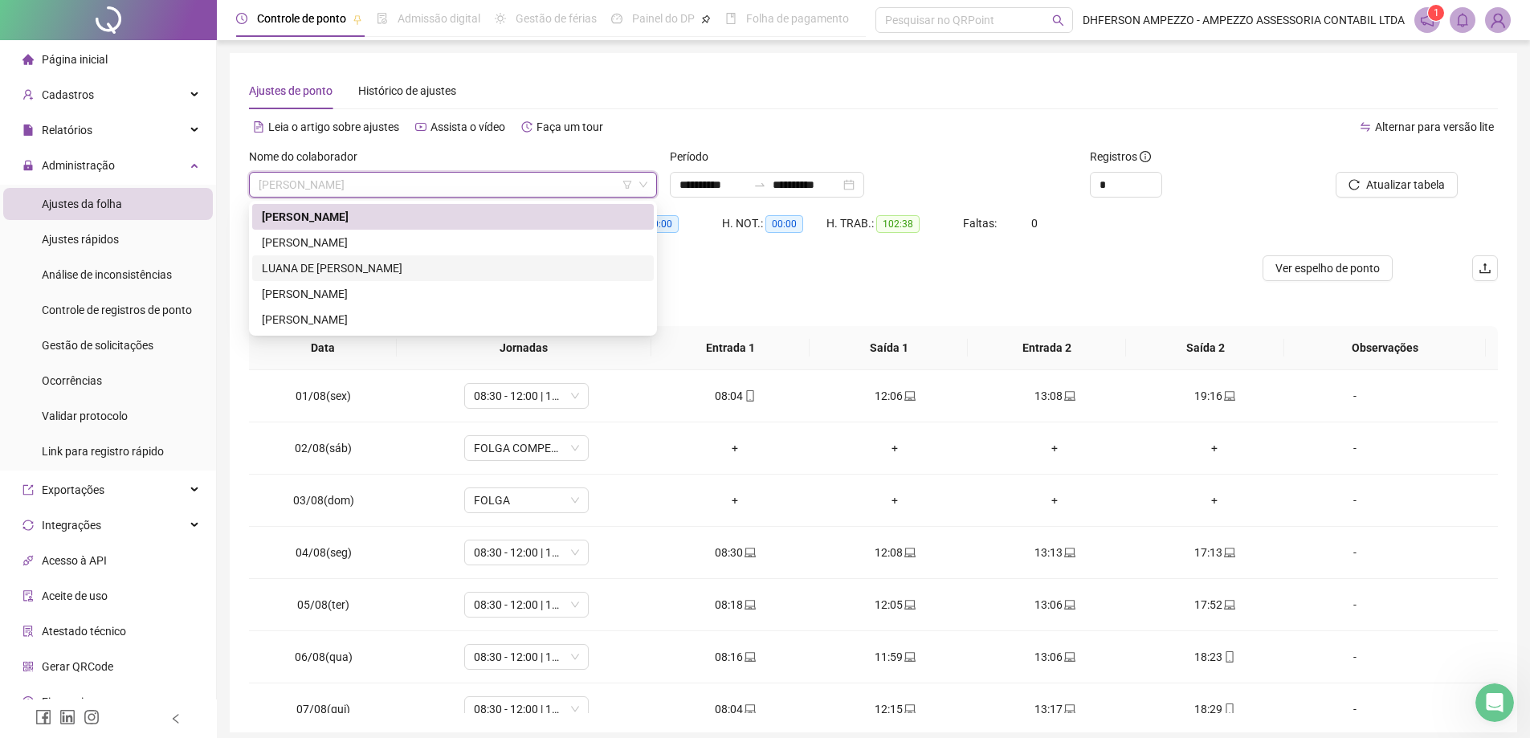
click at [407, 258] on div "LUANA DE [PERSON_NAME]" at bounding box center [453, 268] width 402 height 26
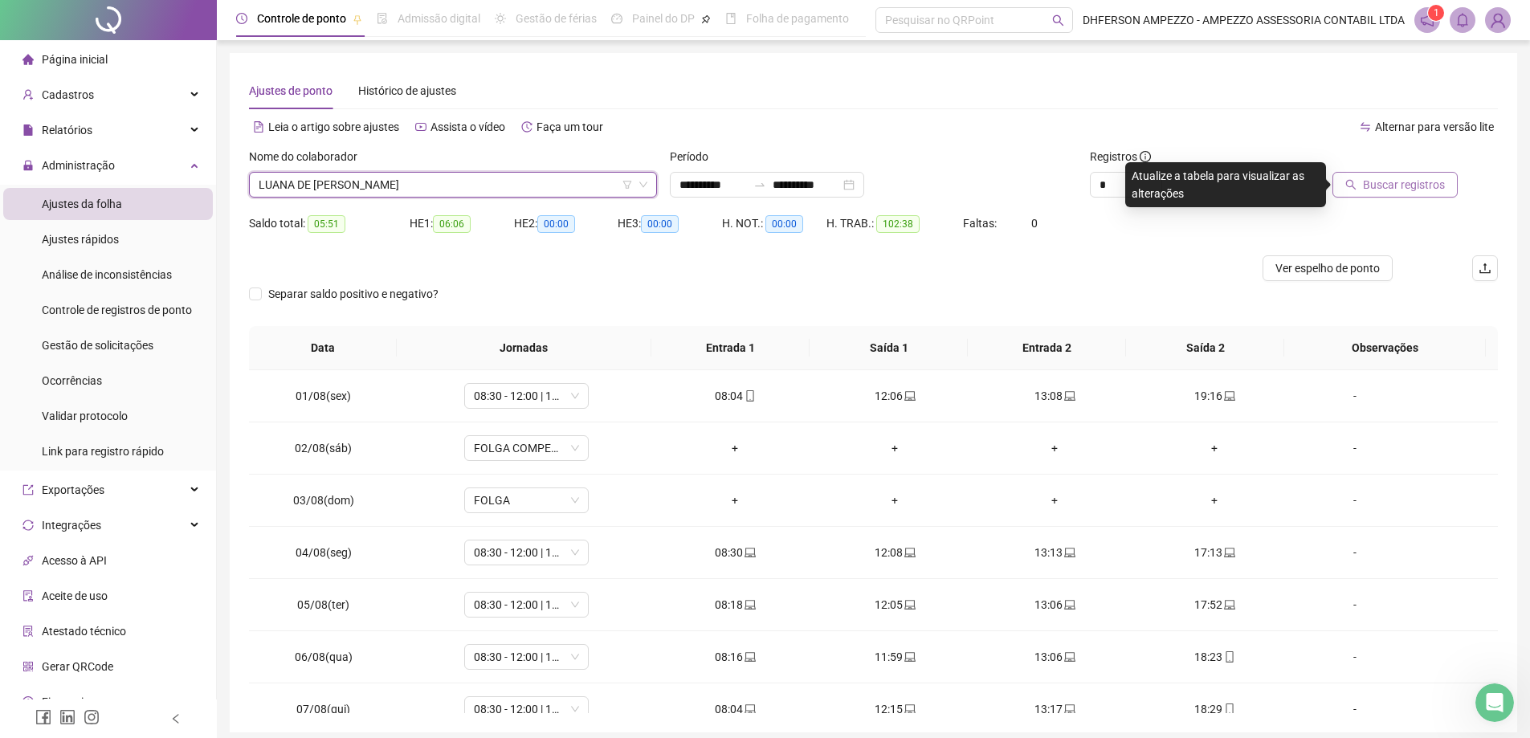
click at [1412, 197] on button "Buscar registros" at bounding box center [1394, 185] width 125 height 26
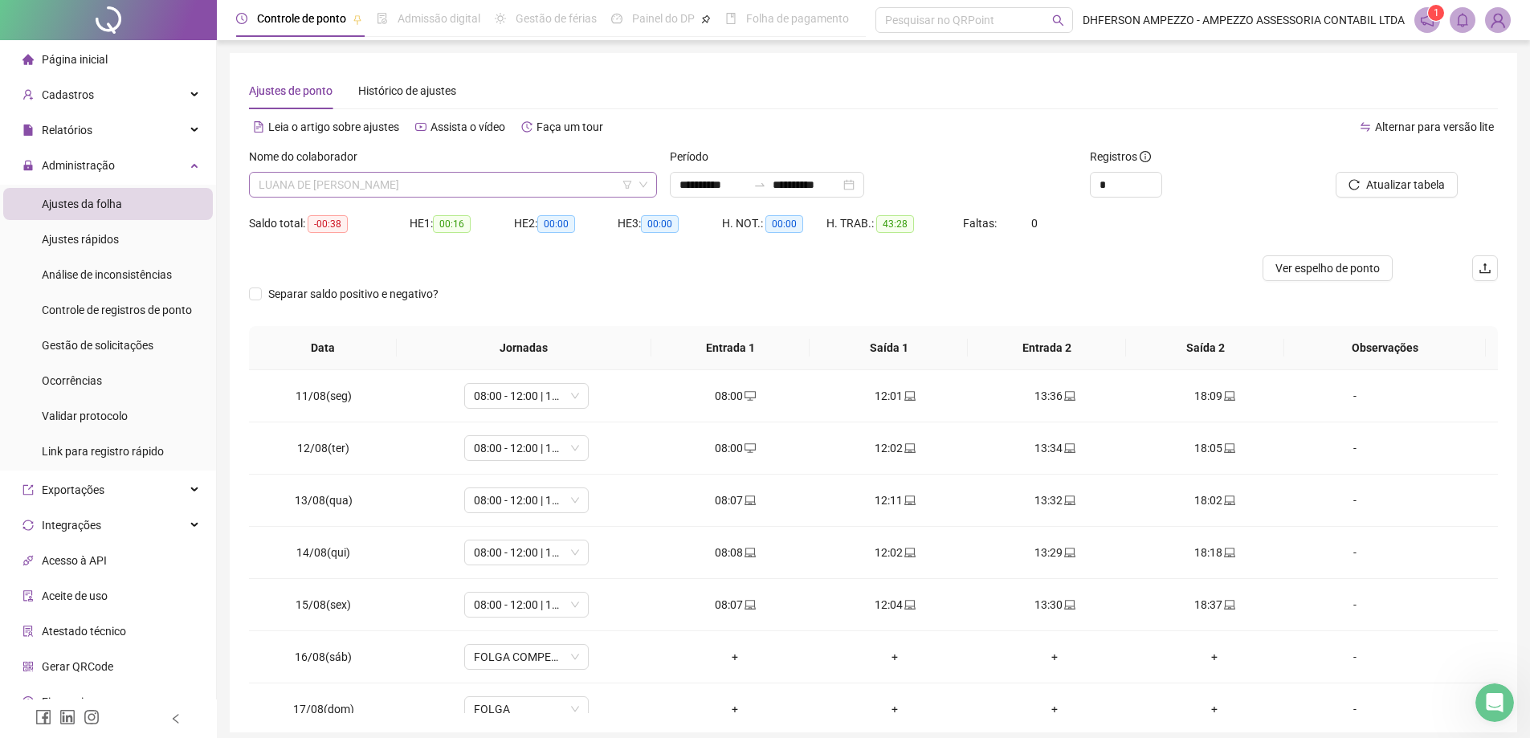
click at [500, 173] on span "LUANA DE [PERSON_NAME]" at bounding box center [453, 185] width 389 height 24
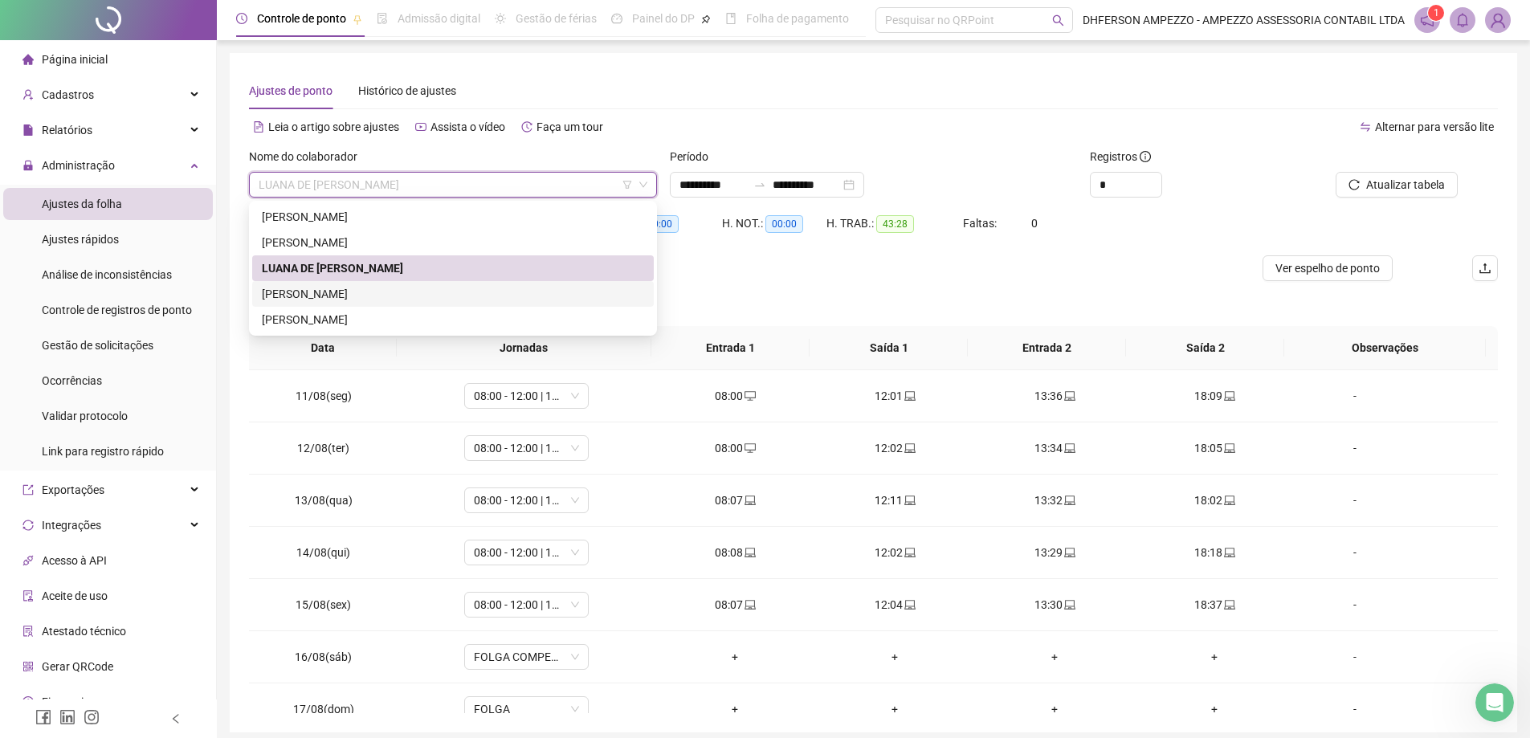
click at [382, 289] on div "[PERSON_NAME]" at bounding box center [453, 294] width 382 height 18
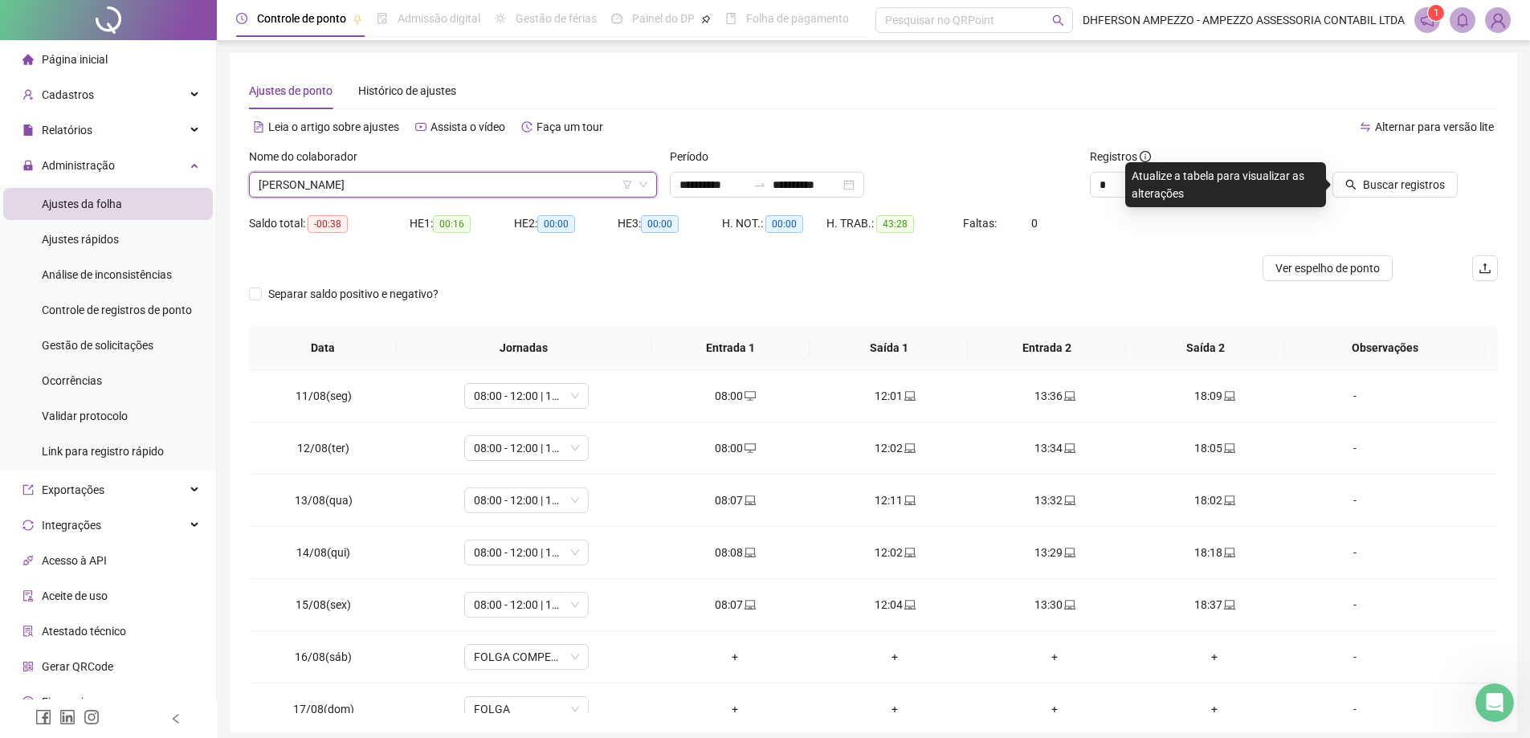
click at [1436, 198] on div "Buscar registros" at bounding box center [1399, 179] width 210 height 63
click at [1436, 191] on span "Buscar registros" at bounding box center [1404, 185] width 82 height 18
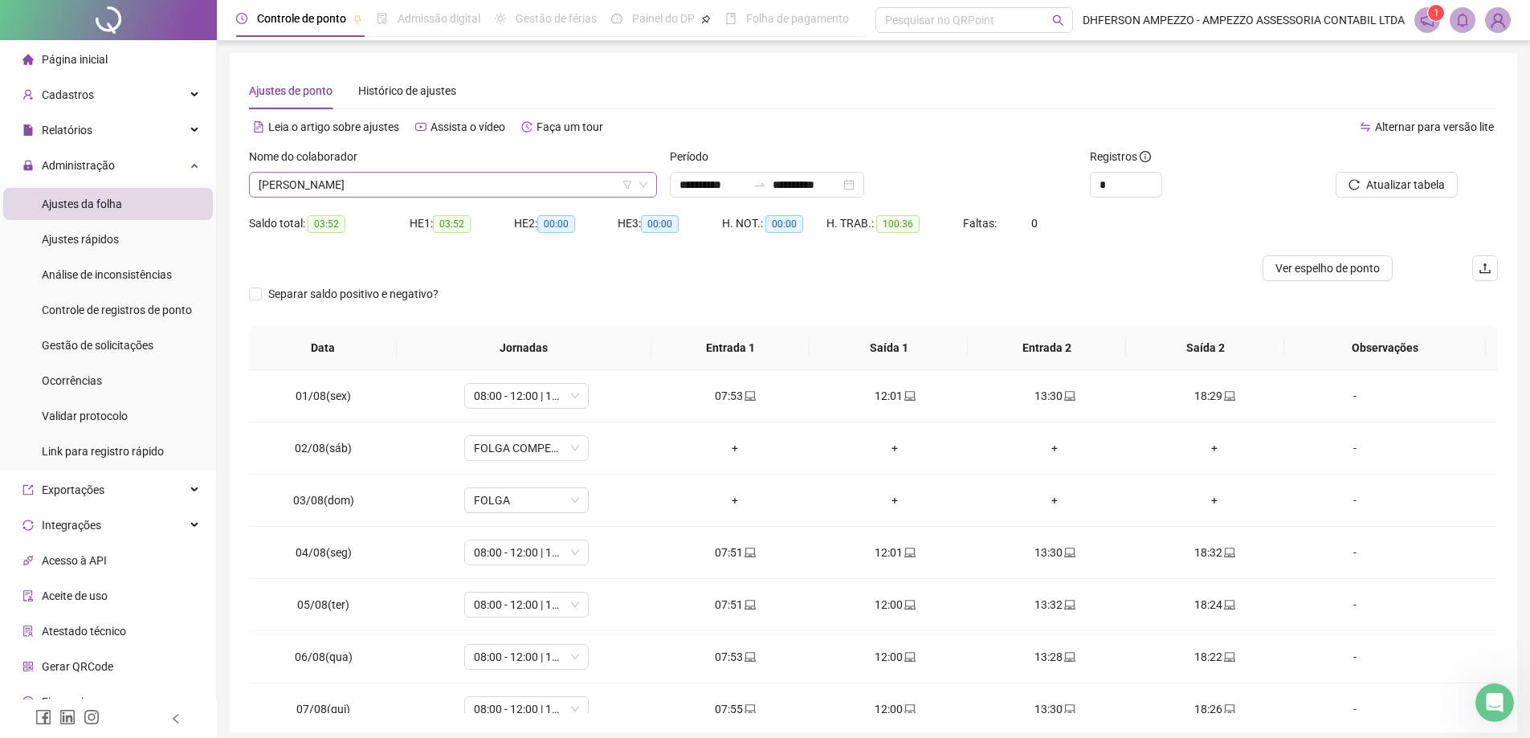
click at [381, 184] on span "[PERSON_NAME]" at bounding box center [453, 185] width 389 height 24
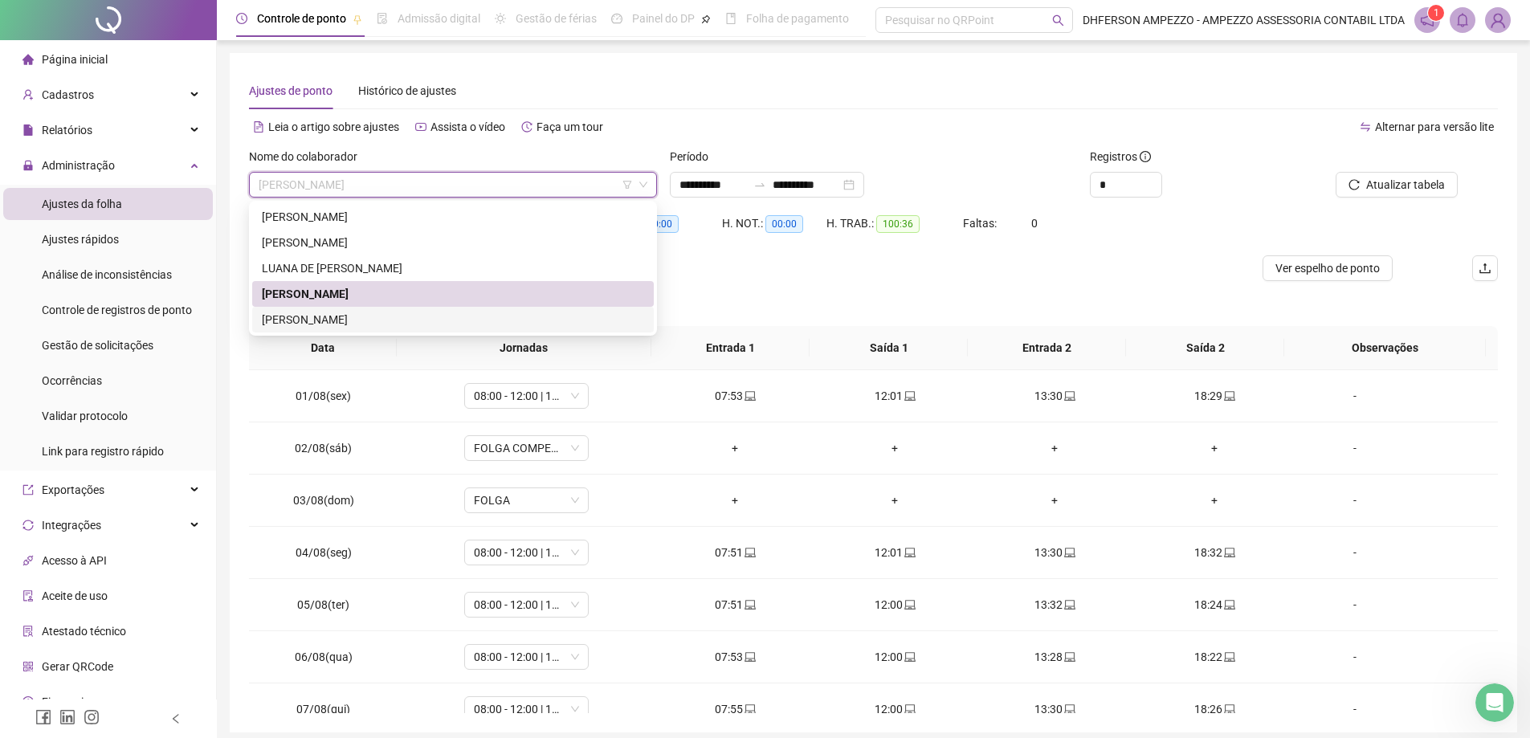
click at [315, 322] on div "[PERSON_NAME]" at bounding box center [453, 320] width 382 height 18
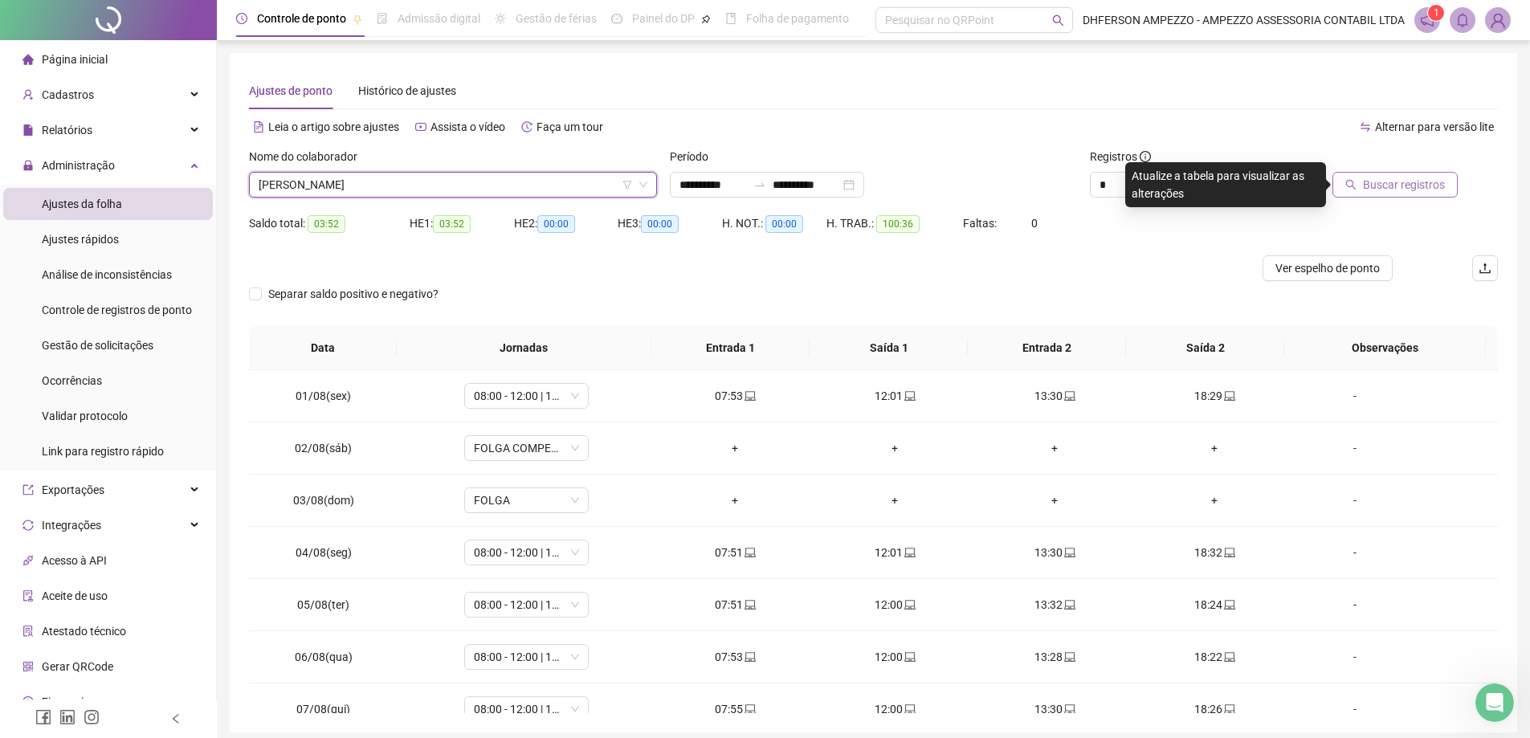
click at [1394, 176] on span "Buscar registros" at bounding box center [1404, 185] width 82 height 18
